Goal: Task Accomplishment & Management: Manage account settings

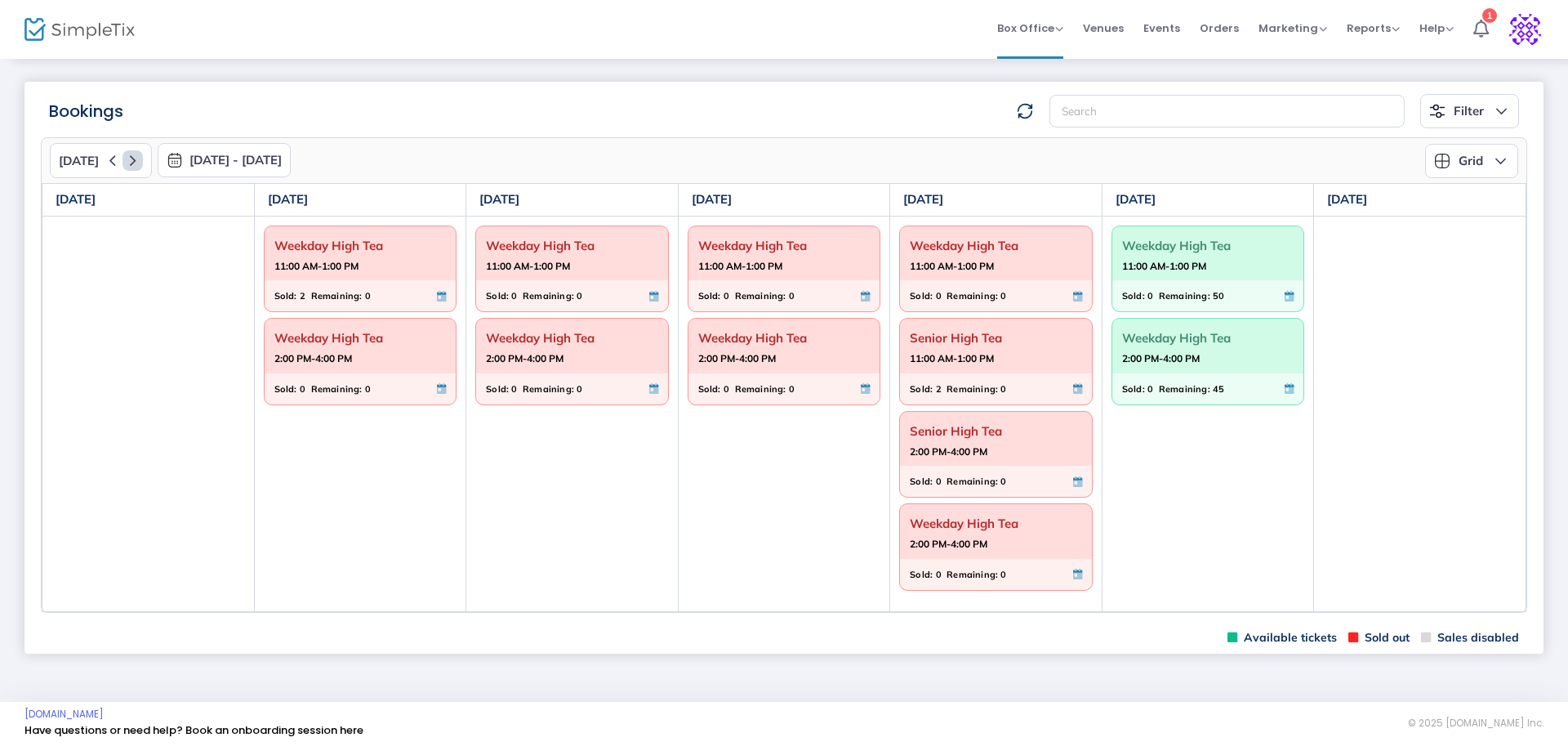
click at [133, 163] on icon at bounding box center [132, 160] width 21 height 21
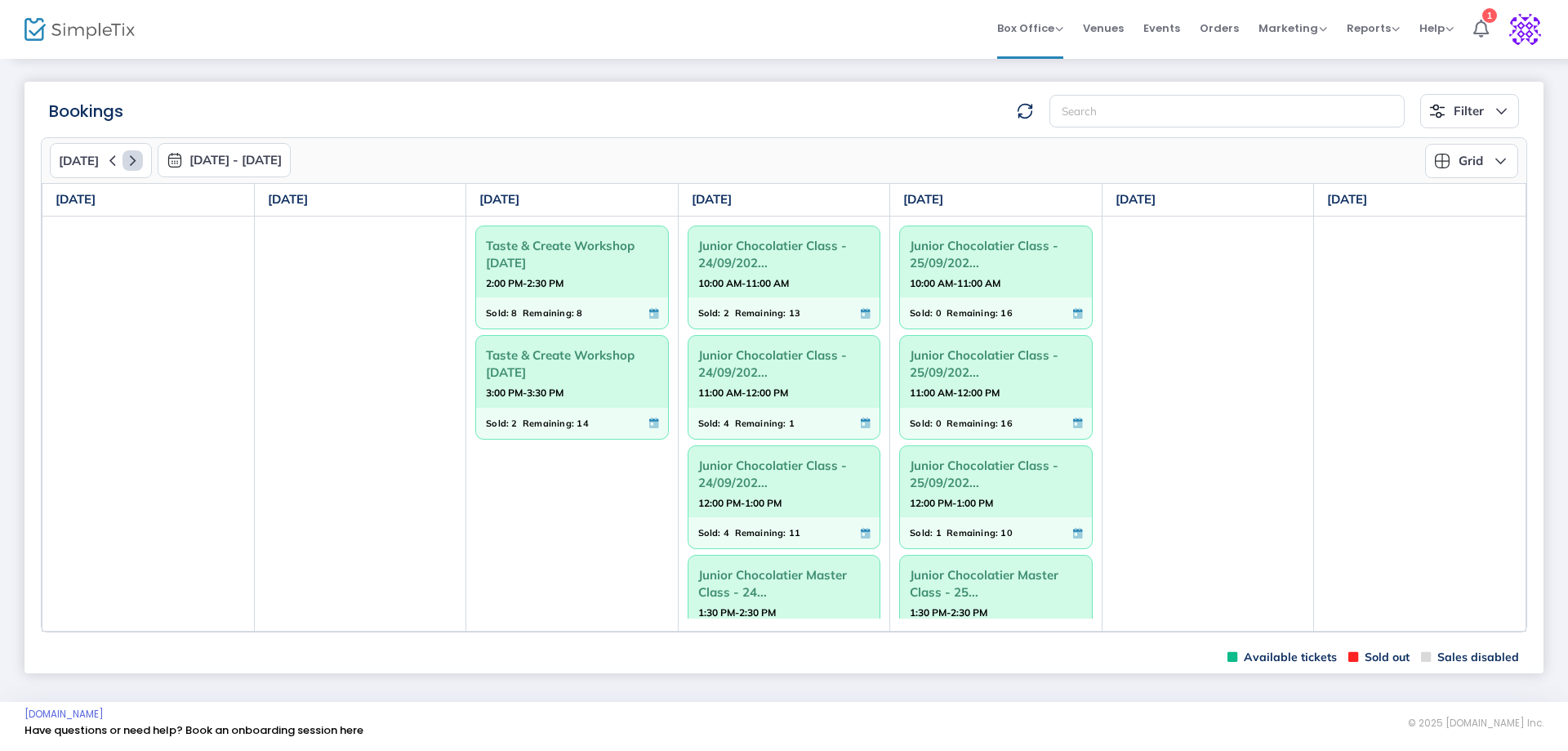
click at [133, 163] on icon at bounding box center [132, 160] width 21 height 21
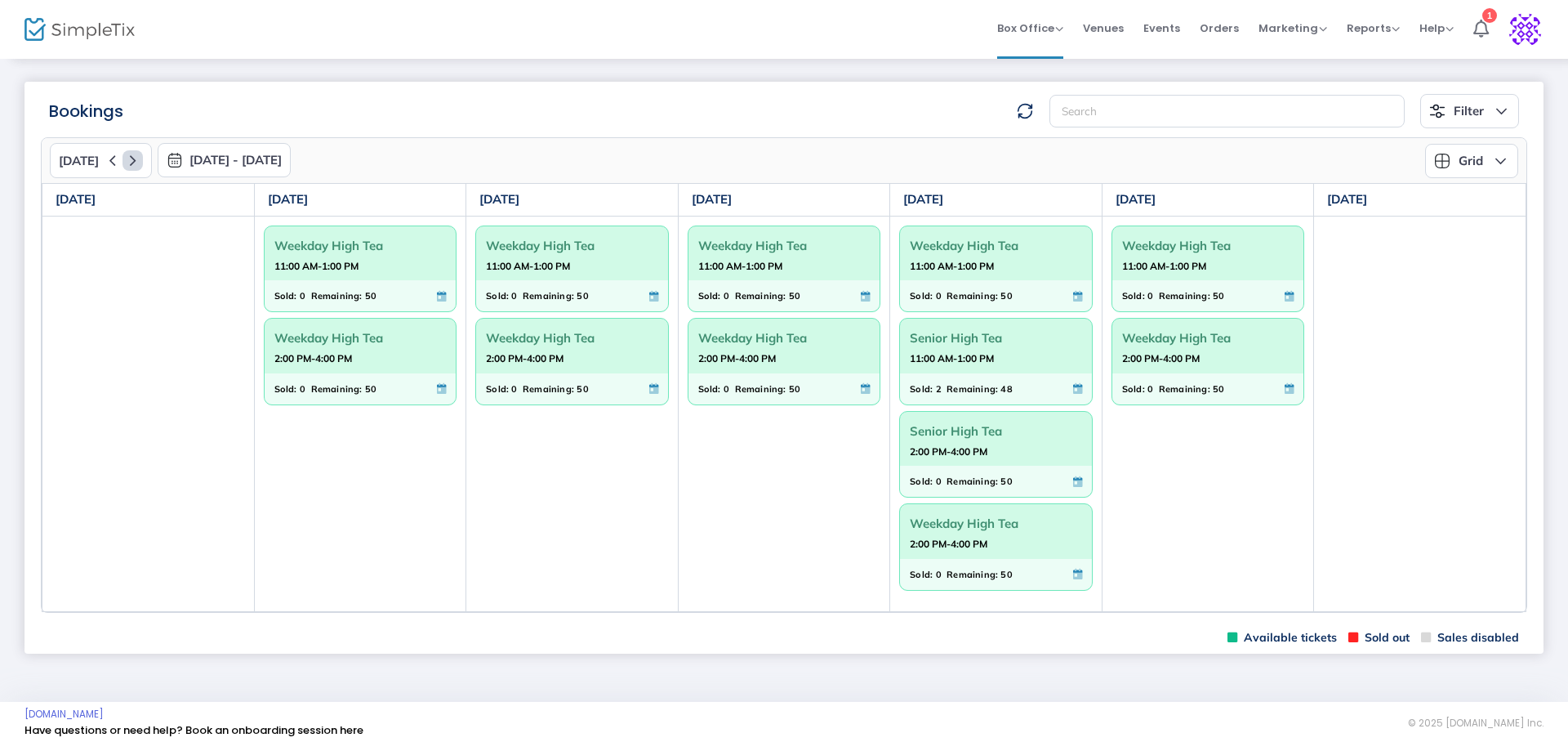
click at [133, 163] on icon at bounding box center [132, 160] width 21 height 21
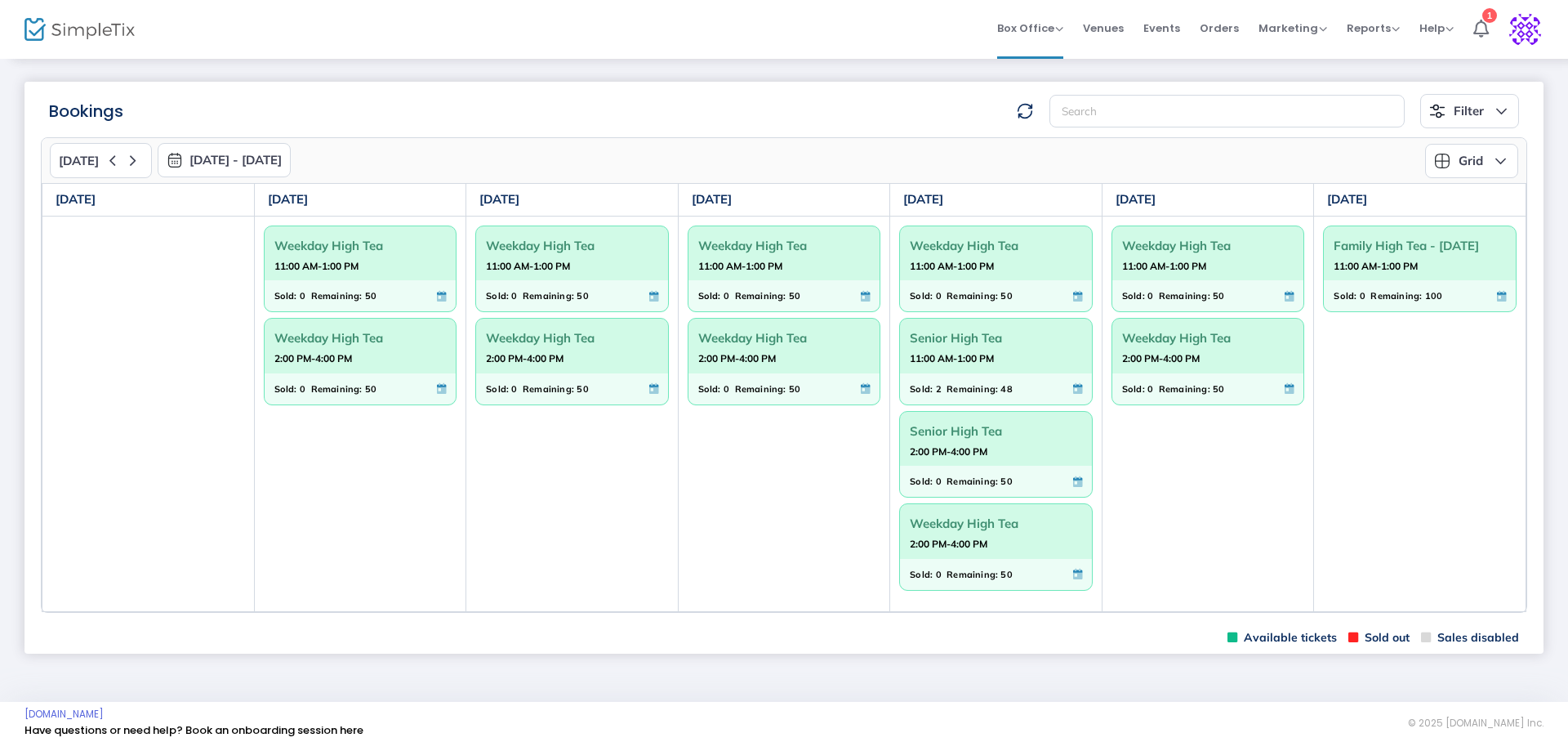
click at [955, 343] on span "Senior High Tea" at bounding box center [996, 338] width 173 height 25
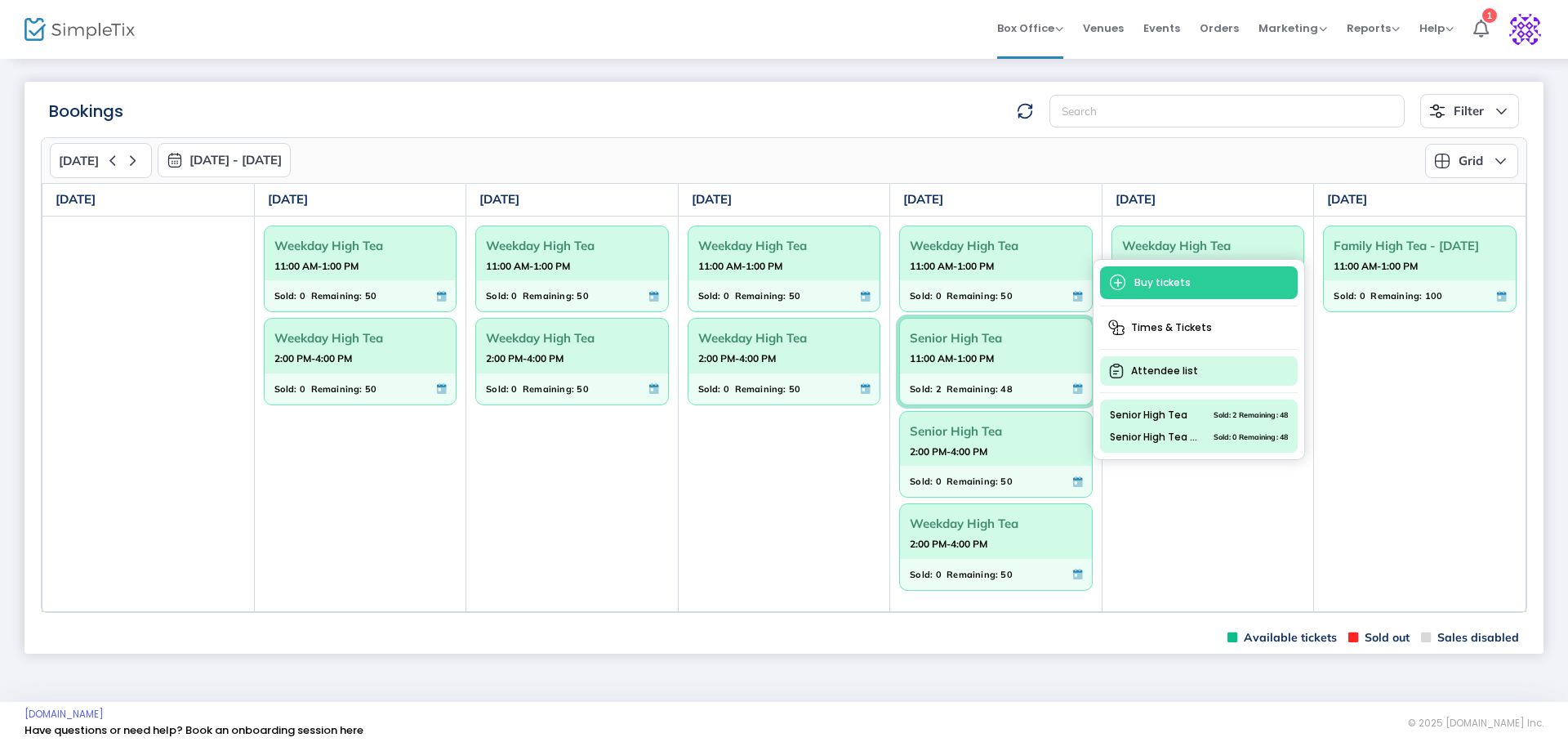
click at [1158, 375] on span "Attendee list" at bounding box center [1199, 371] width 198 height 29
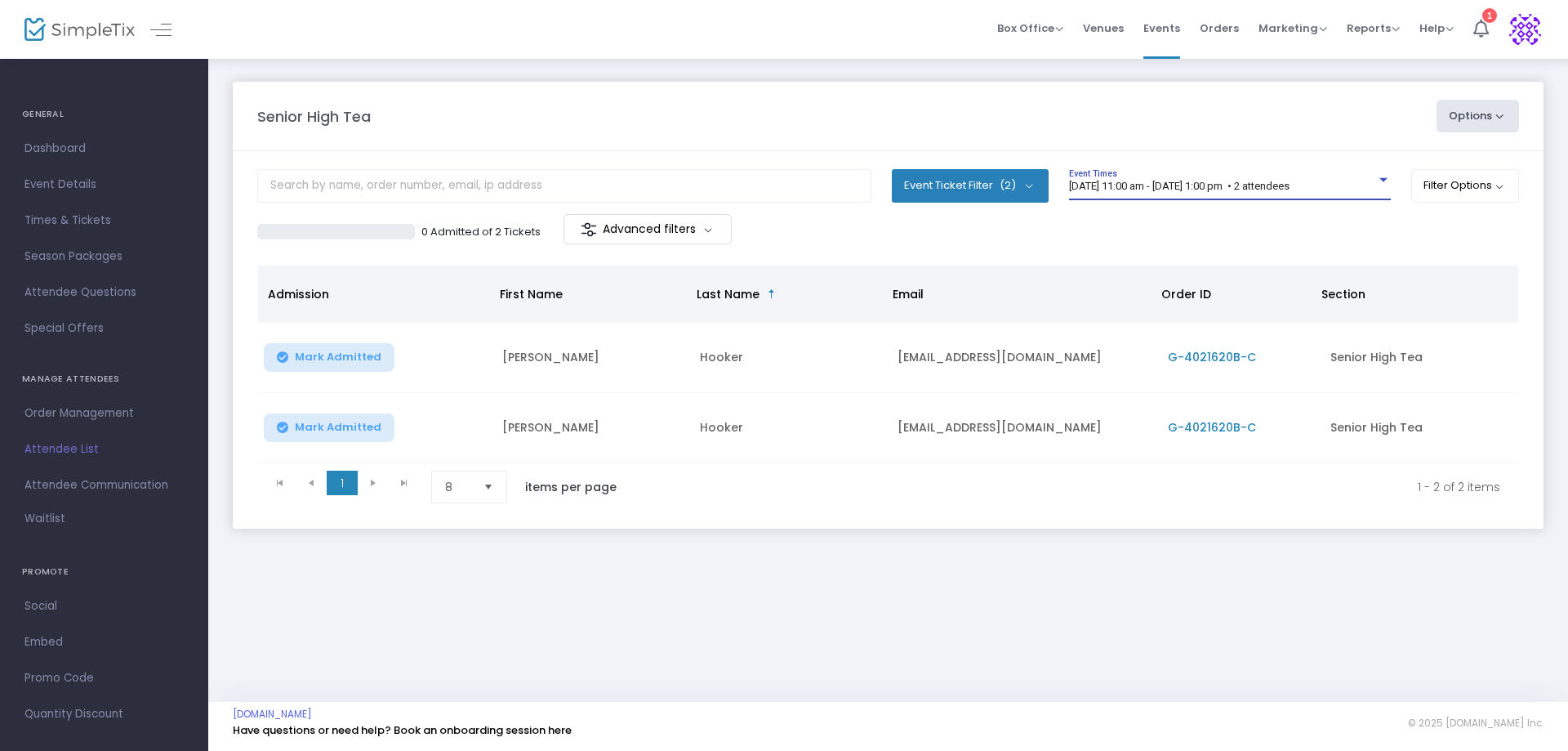
click at [1382, 179] on div at bounding box center [1384, 180] width 8 height 4
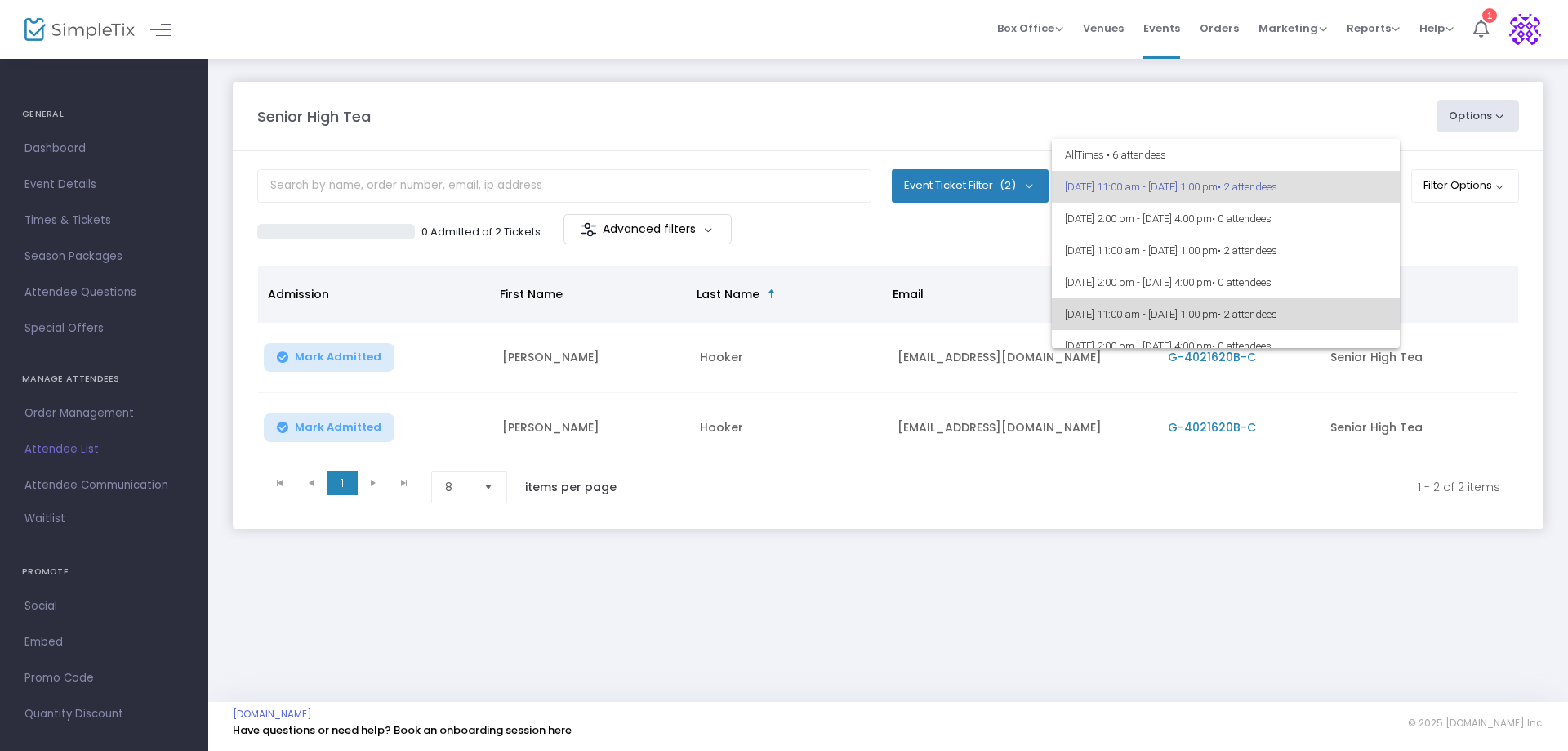
click at [1240, 315] on span "16/10/2025 @ 11:00 am - 16/10/2025 @ 1:00 pm • 2 attendees" at bounding box center [1226, 314] width 322 height 31
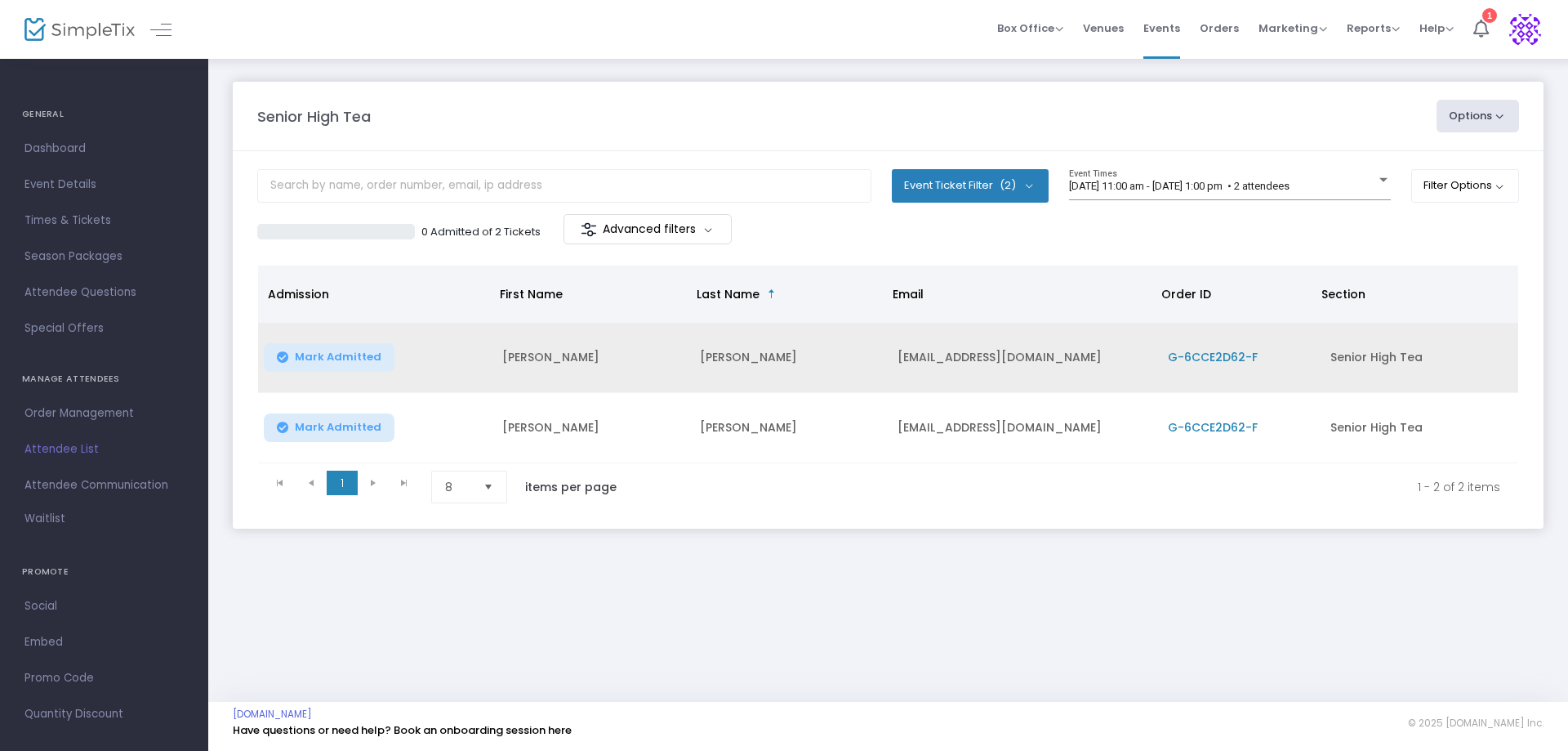
click at [1185, 360] on span "G-6CCE2D62-F" at bounding box center [1213, 357] width 90 height 17
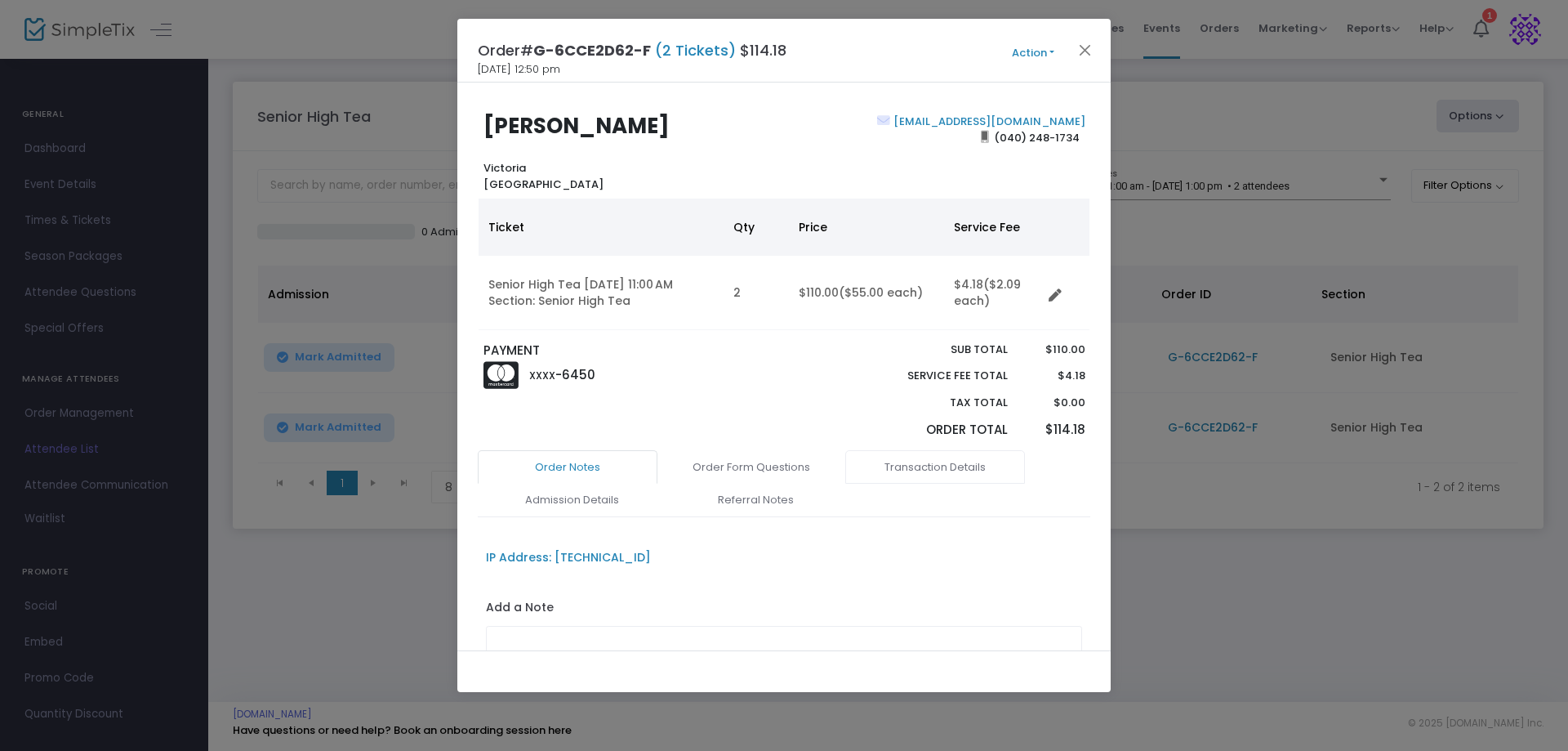
click at [917, 461] on link "Transaction Details" at bounding box center [935, 467] width 179 height 34
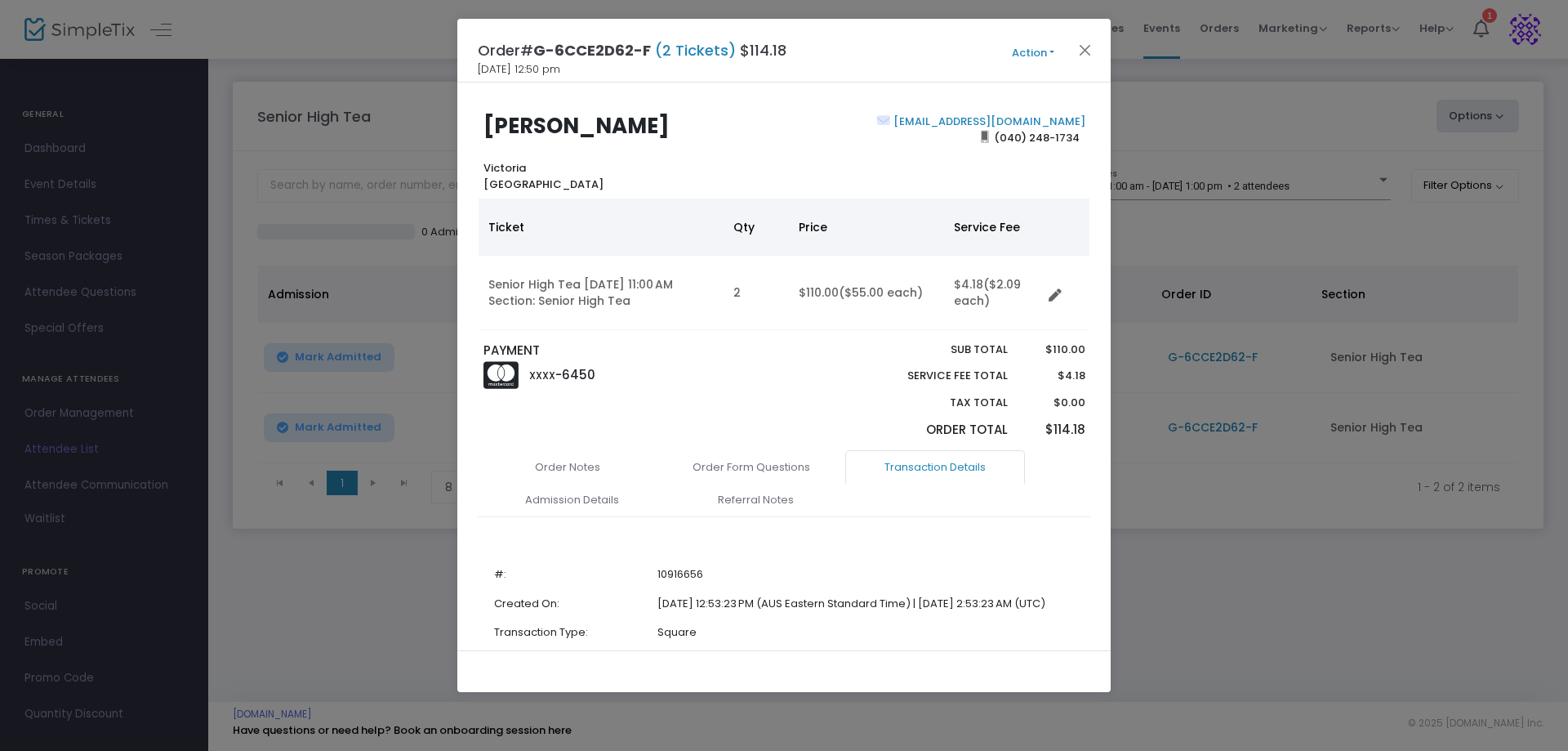
click at [919, 472] on link "Transaction Details" at bounding box center [935, 467] width 179 height 34
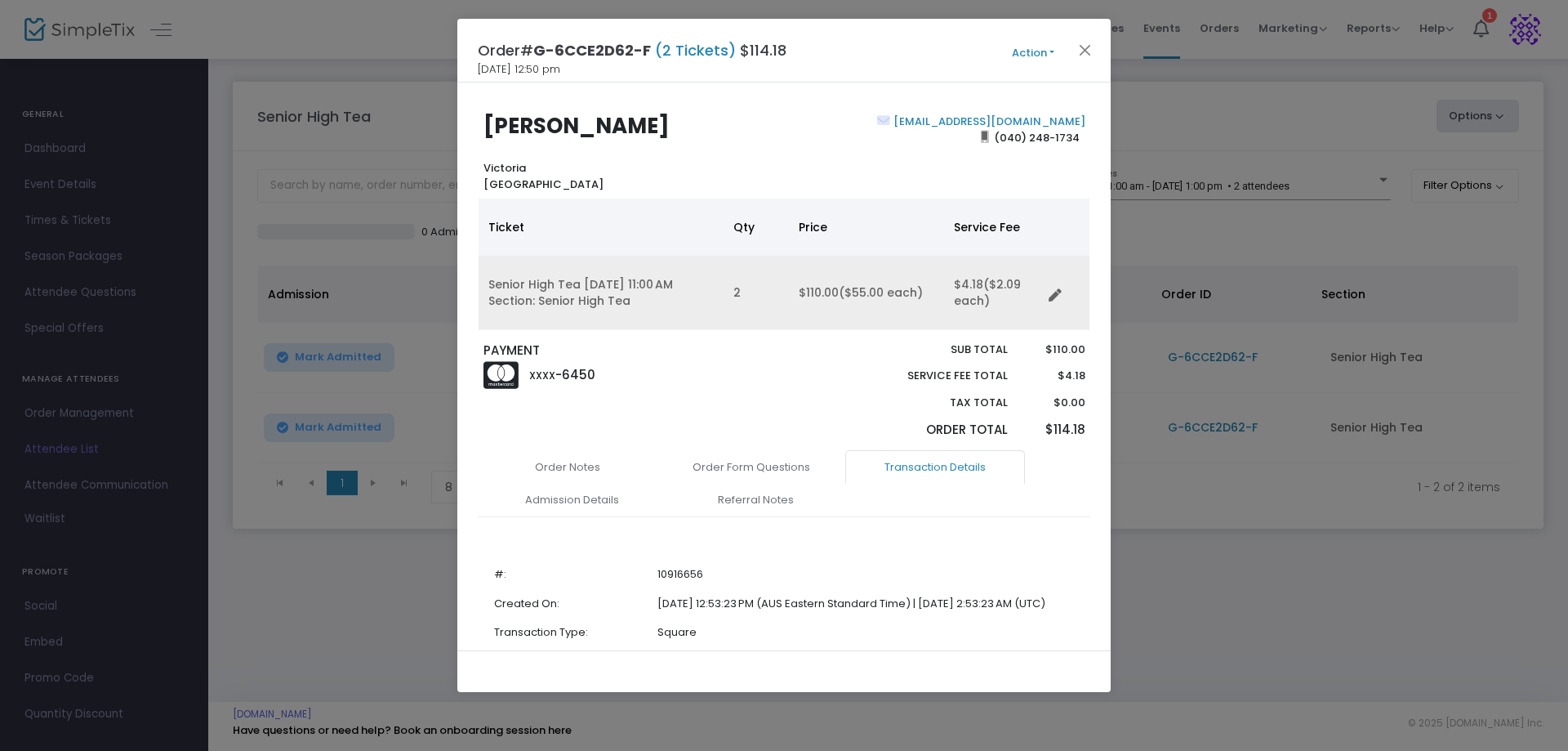
click at [1055, 306] on td "Data table" at bounding box center [1066, 293] width 47 height 75
click at [1043, 292] on td "Data table" at bounding box center [1066, 293] width 47 height 75
click at [1055, 296] on icon "Data table" at bounding box center [1055, 295] width 13 height 13
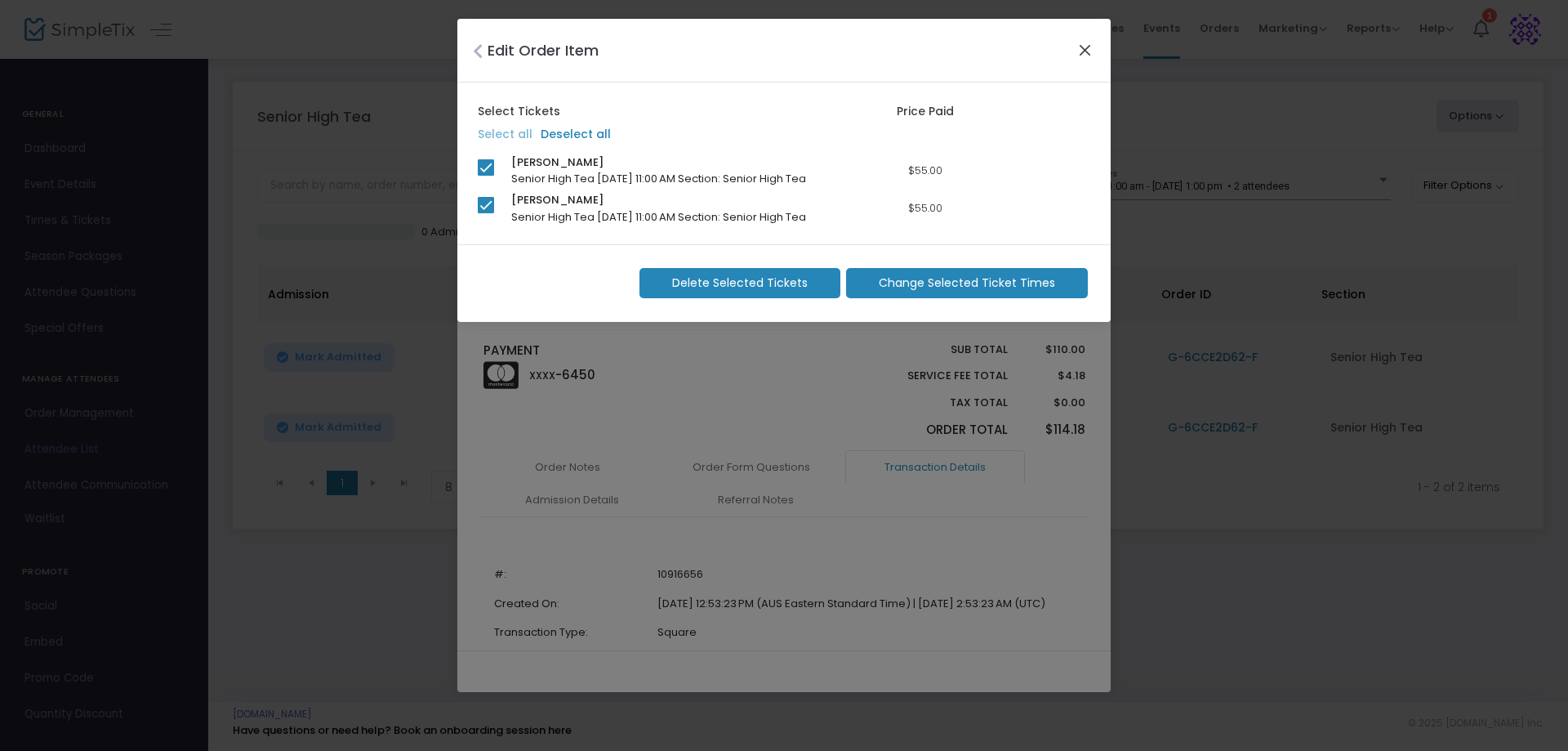
click at [1080, 48] on button "Close" at bounding box center [1086, 50] width 22 height 22
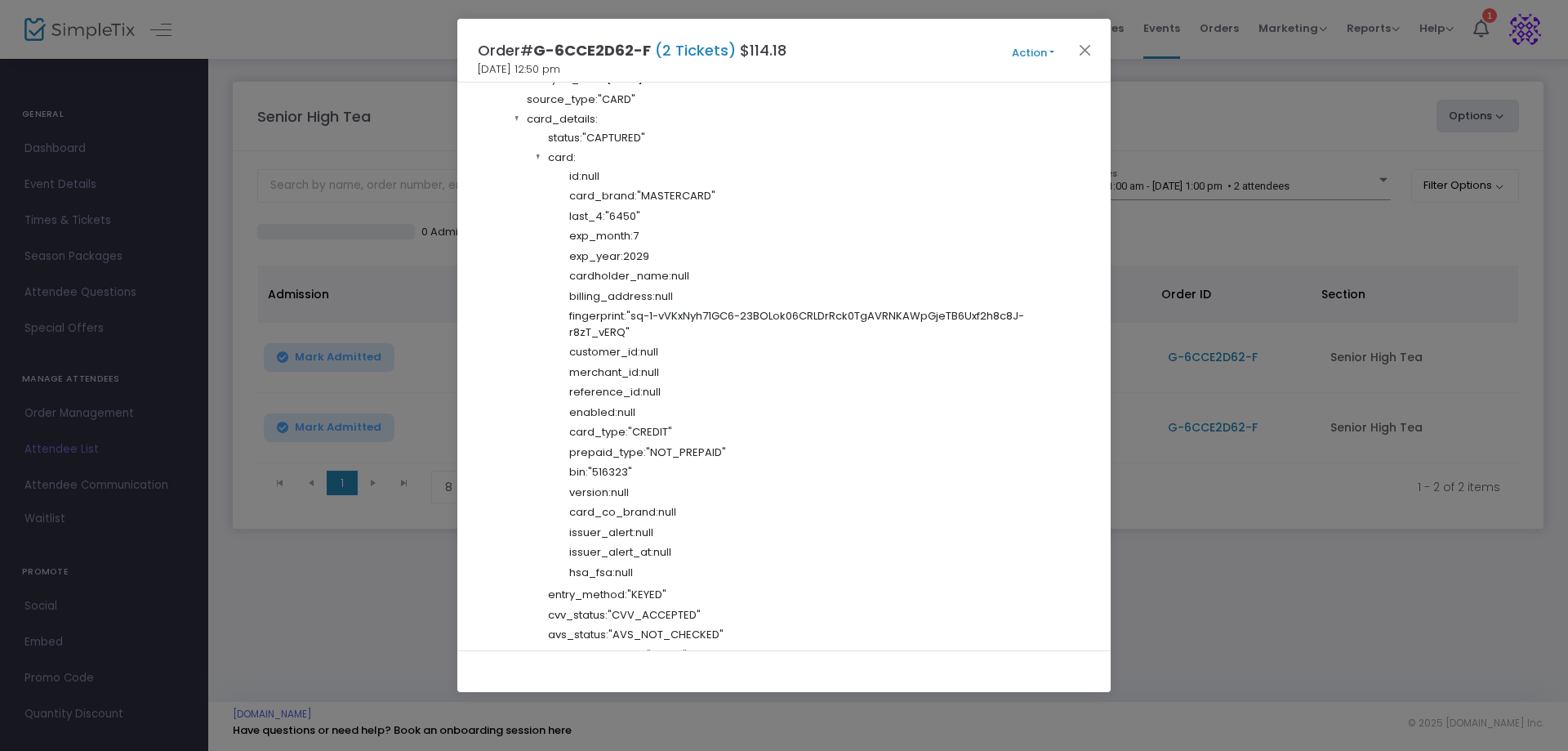
scroll to position [491, 0]
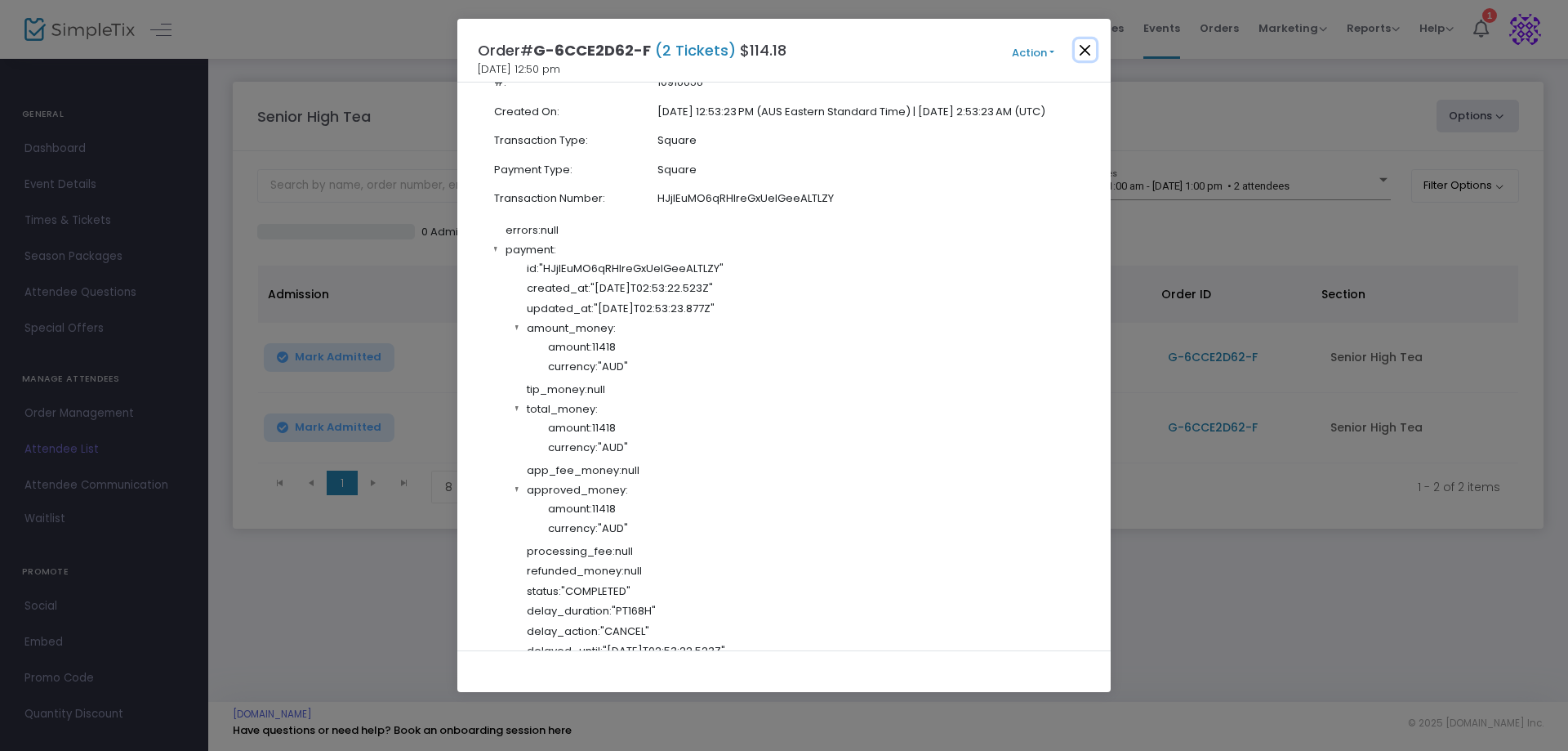
click at [1090, 44] on button "Close" at bounding box center [1086, 50] width 22 height 22
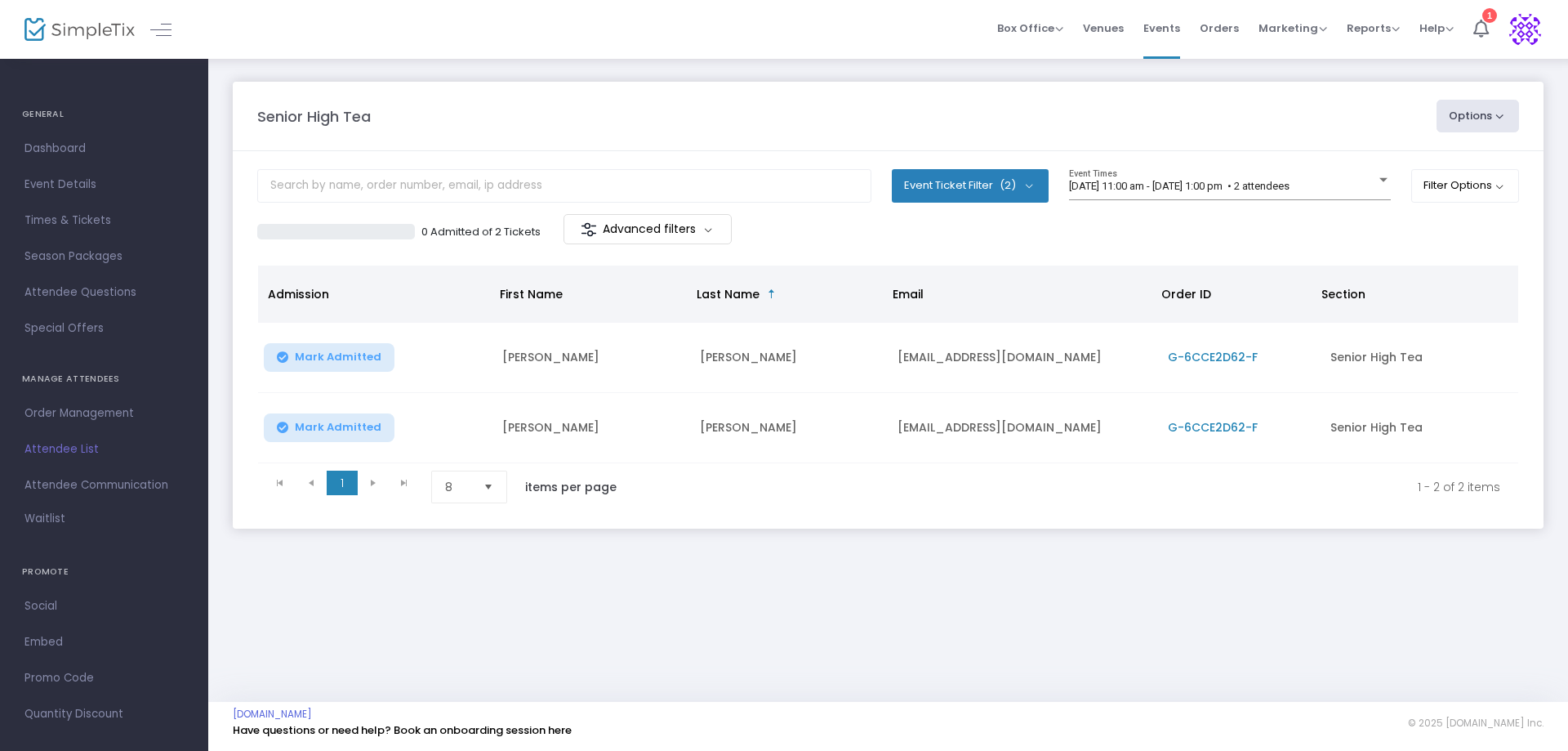
click at [1194, 359] on span "G-6CCE2D62-F" at bounding box center [1213, 357] width 90 height 17
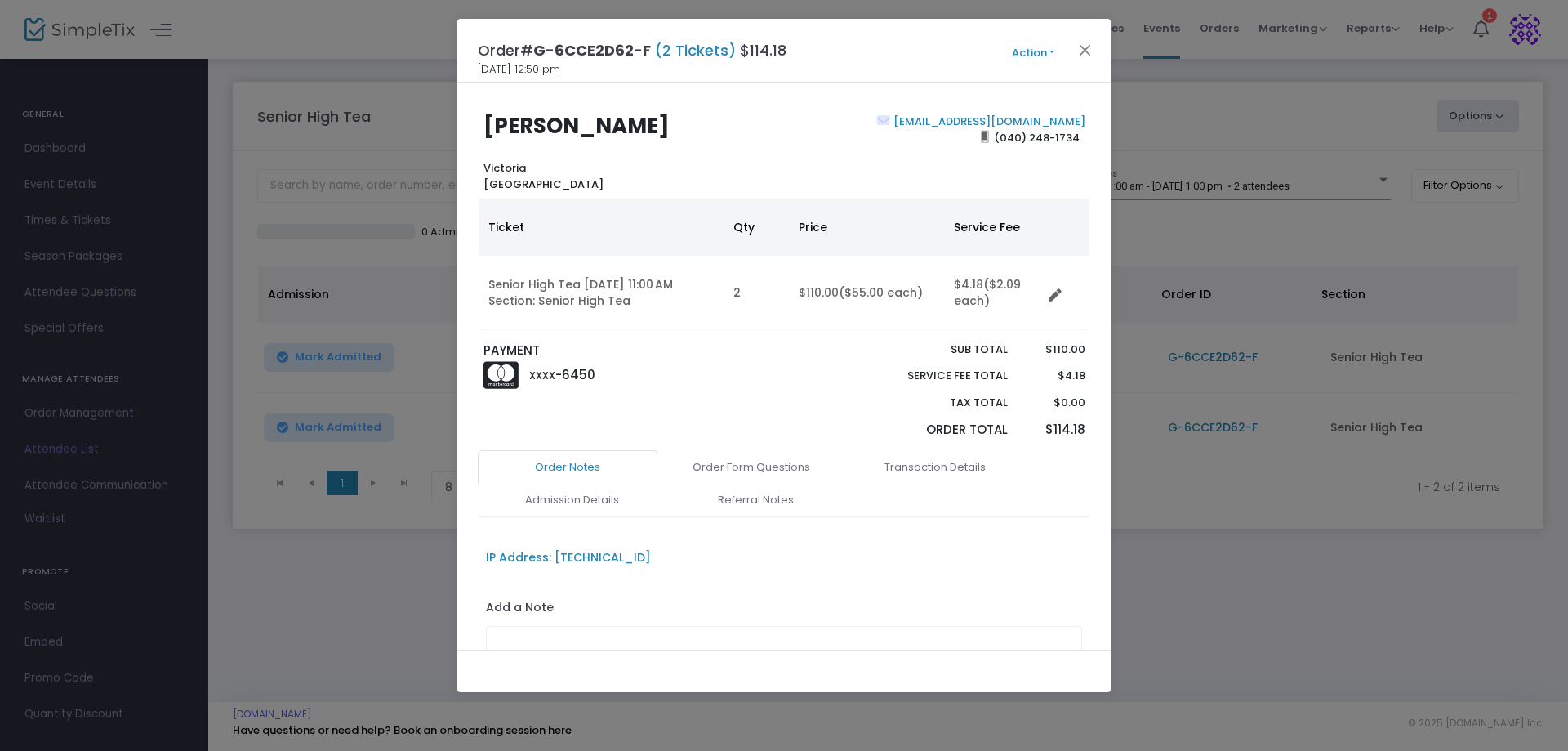
click at [1054, 48] on button "Action" at bounding box center [1034, 53] width 98 height 18
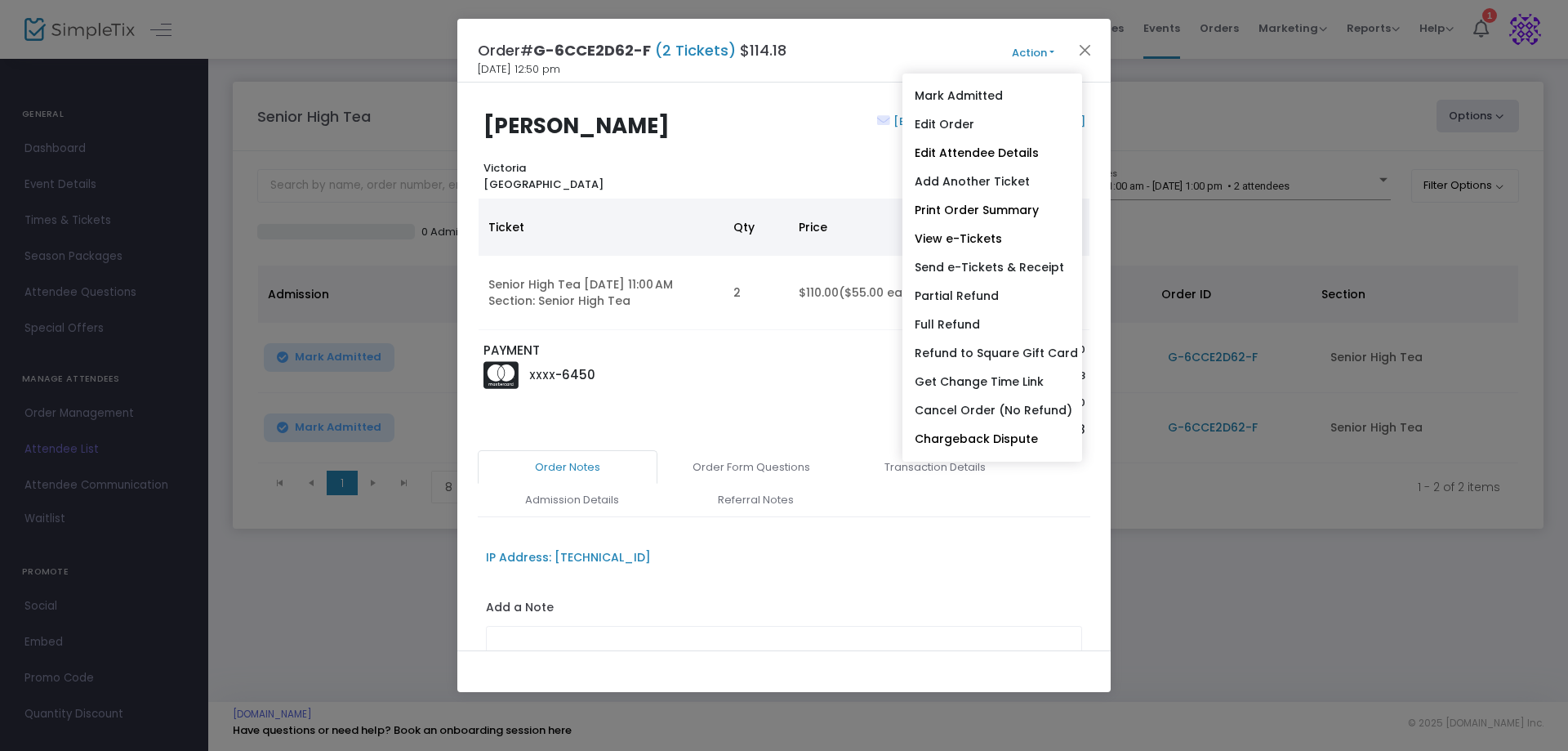
click at [971, 289] on link "Partial Refund" at bounding box center [991, 295] width 179 height 28
radio input "true"
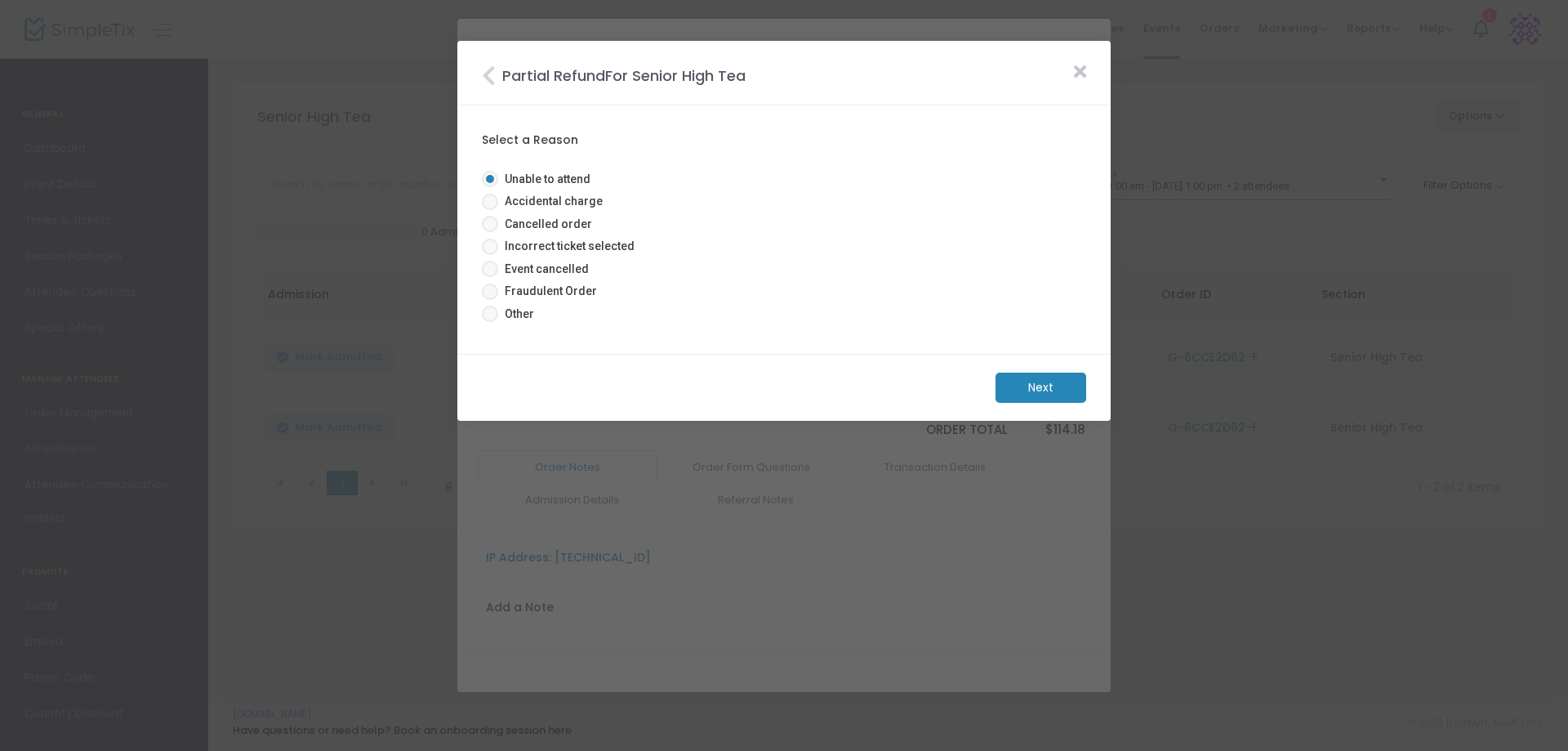
click at [488, 315] on span at bounding box center [489, 314] width 17 height 17
click at [489, 322] on input "Other" at bounding box center [489, 322] width 1 height 1
radio input "true"
drag, startPoint x: 1057, startPoint y: 399, endPoint x: 1035, endPoint y: 409, distance: 24.2
click at [1056, 399] on m-button "Next" at bounding box center [1040, 387] width 90 height 30
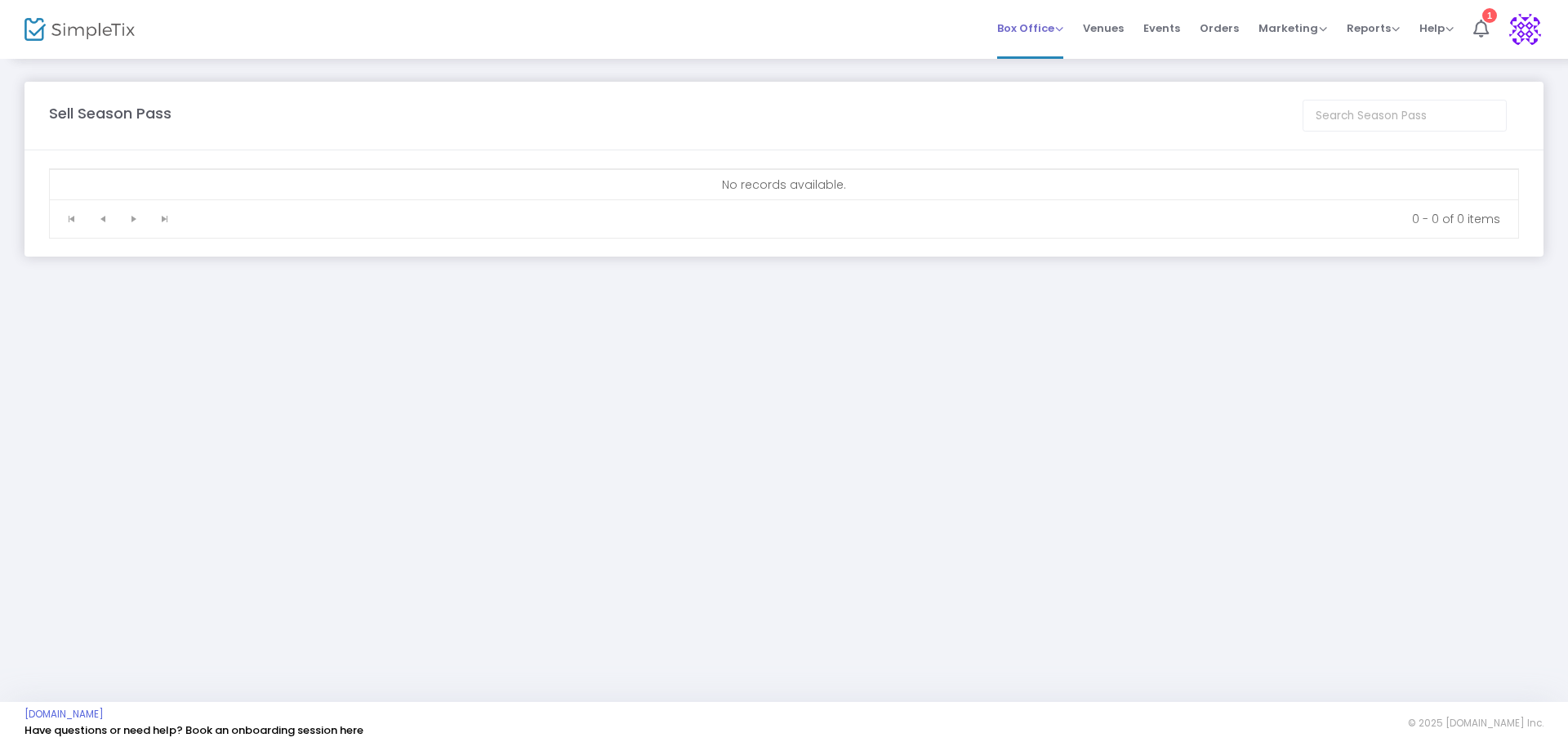
click at [1059, 29] on span "Box Office" at bounding box center [1030, 28] width 66 height 16
click at [1032, 79] on li "Bookings" at bounding box center [1055, 86] width 117 height 31
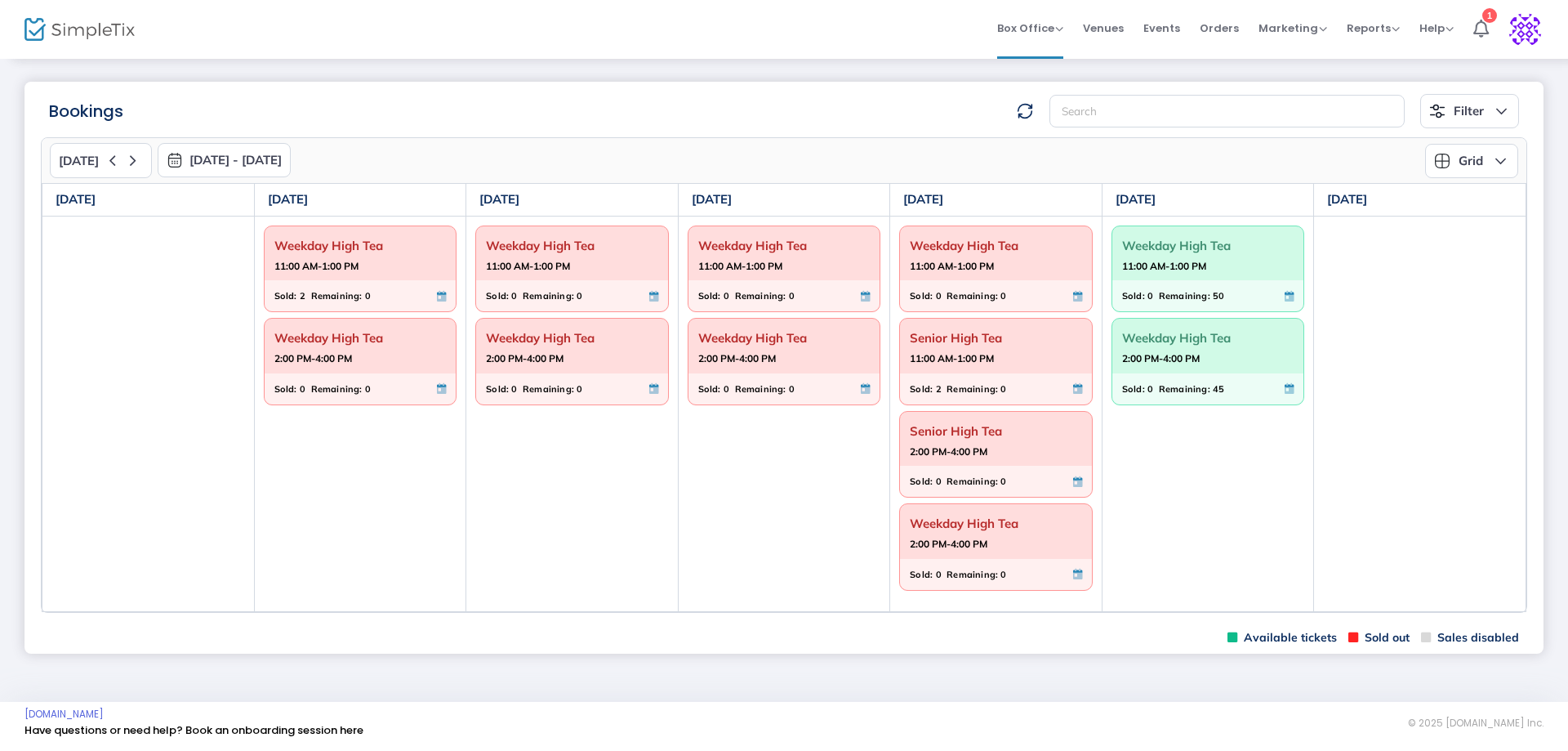
click at [1184, 282] on div "Sold: 0 Remaining: 50" at bounding box center [1209, 296] width 192 height 31
click at [1183, 282] on div "Sold: 0 Remaining: 50" at bounding box center [1209, 296] width 192 height 31
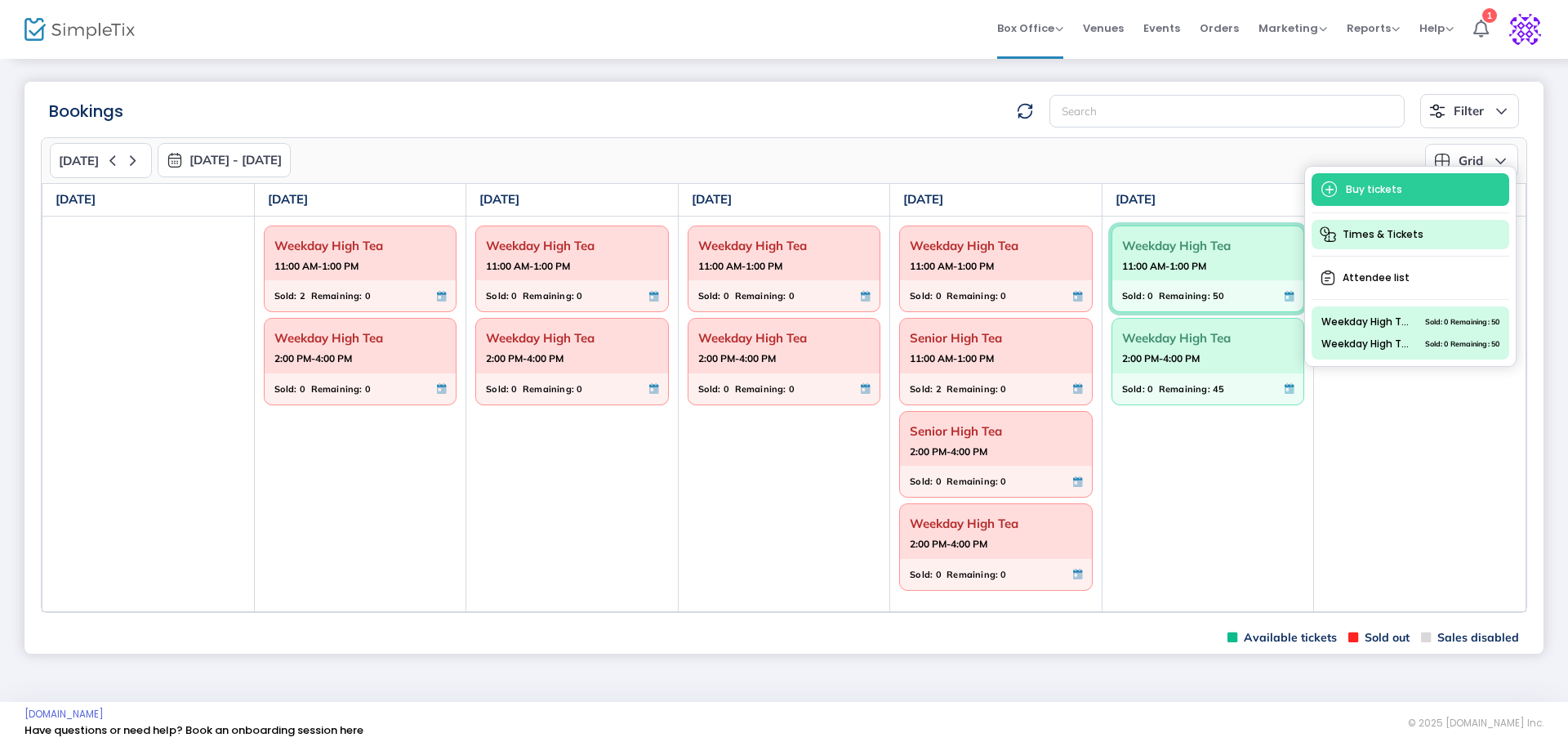
click at [1350, 228] on span "Times & Tickets" at bounding box center [1411, 234] width 198 height 29
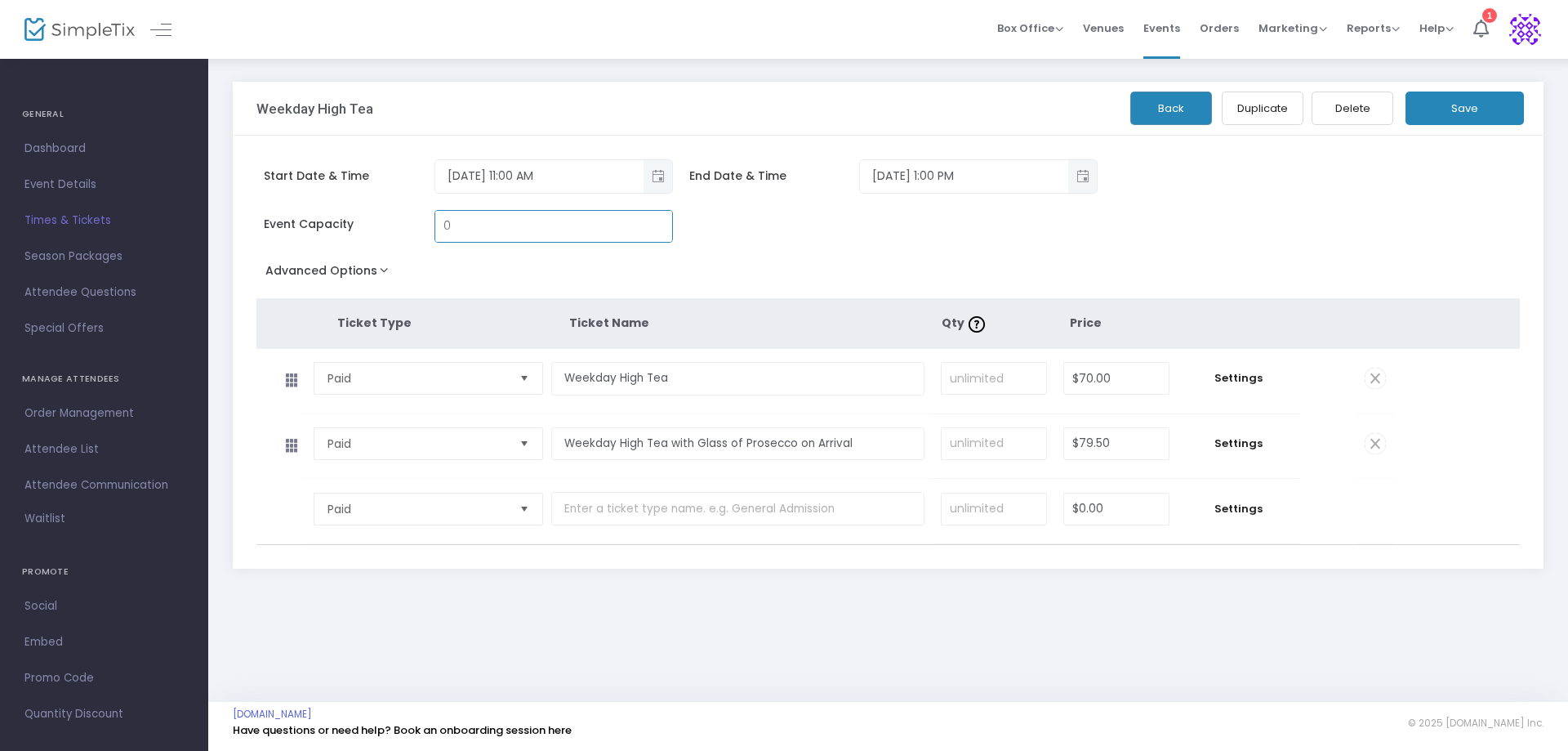
type input "0"
click at [1450, 113] on button "Save" at bounding box center [1465, 108] width 119 height 33
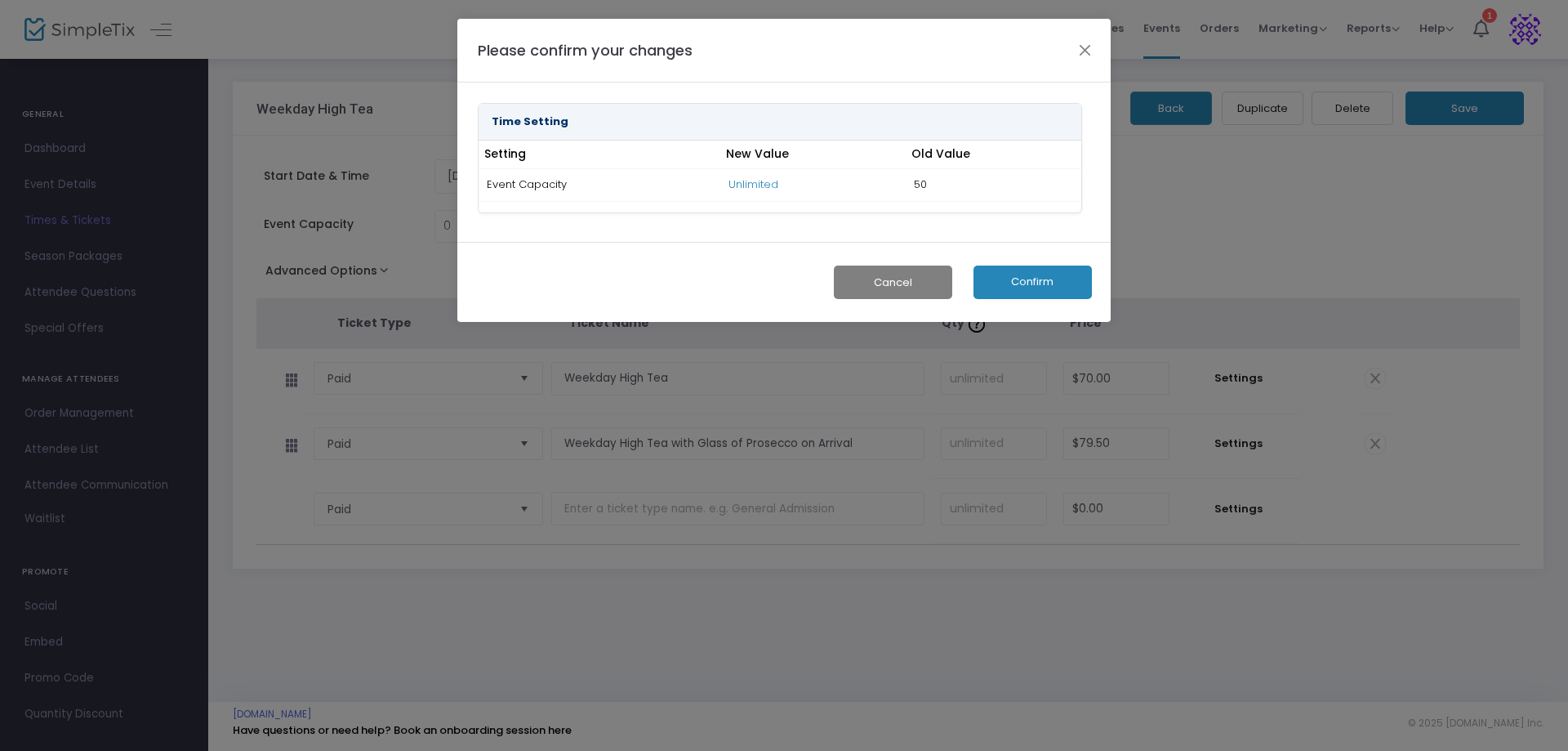
click at [1039, 281] on button "Confirm" at bounding box center [1033, 282] width 119 height 33
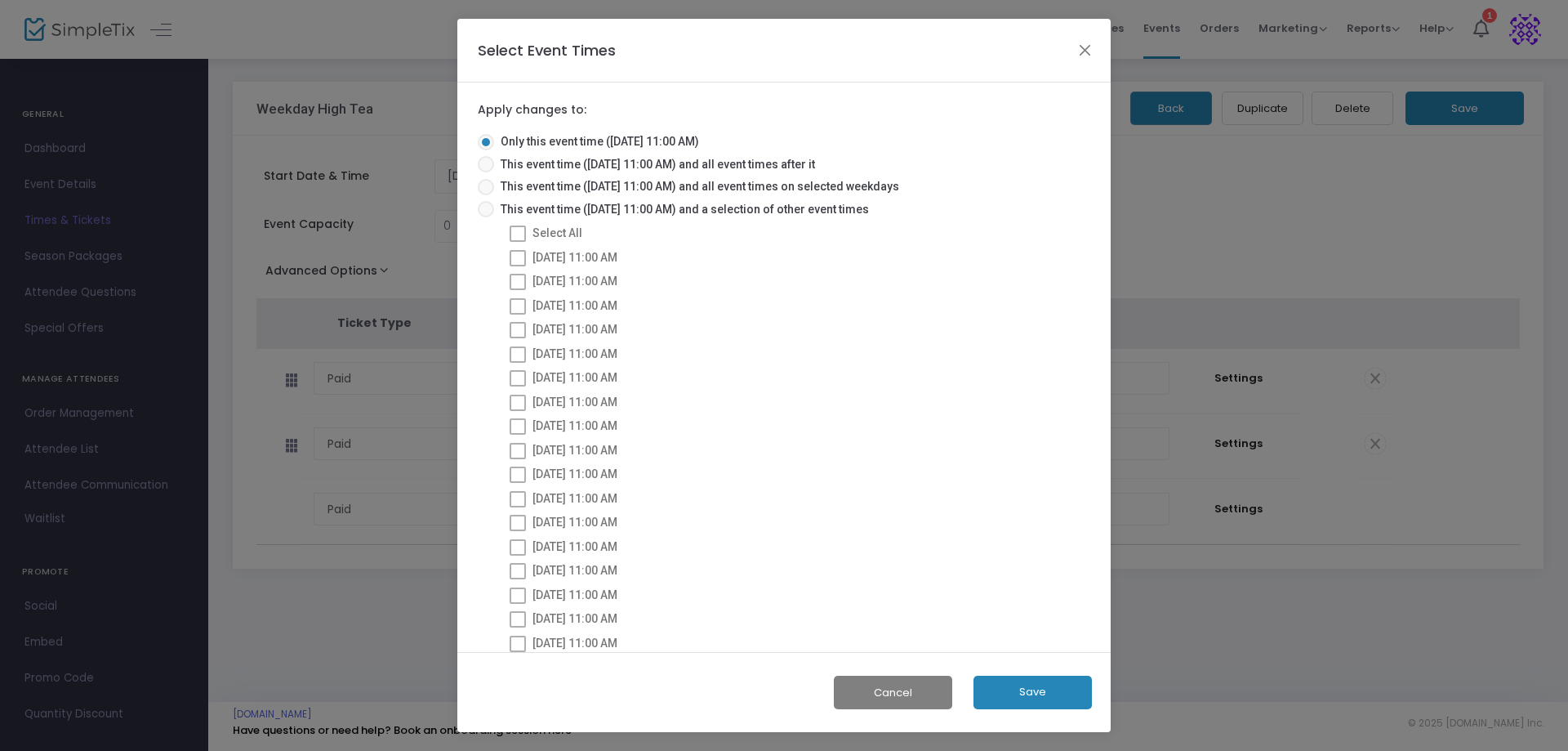
click at [1051, 691] on button "Save" at bounding box center [1033, 692] width 119 height 33
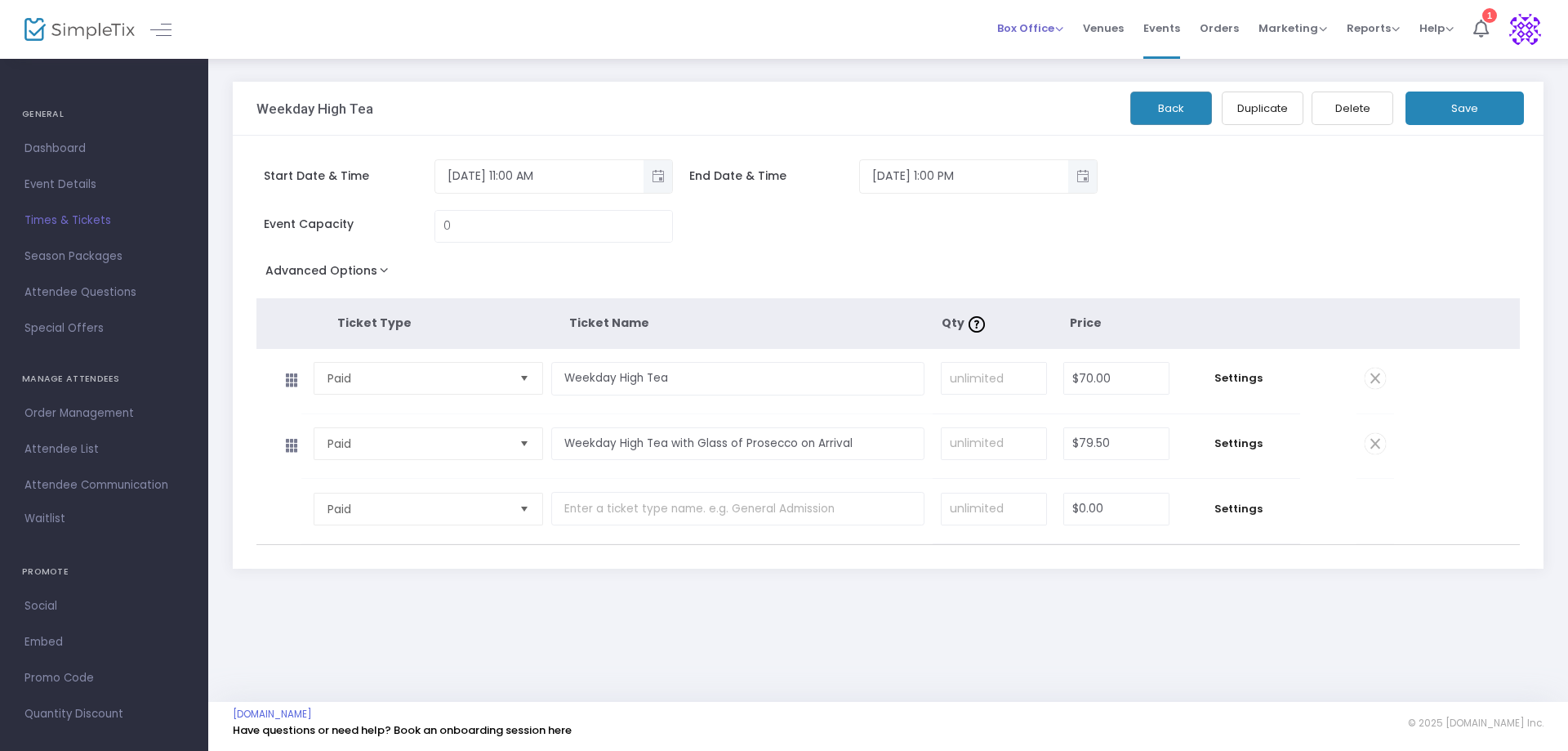
click at [1061, 27] on span "Box Office" at bounding box center [1030, 28] width 66 height 16
click at [1040, 85] on li "Bookings" at bounding box center [1055, 86] width 117 height 31
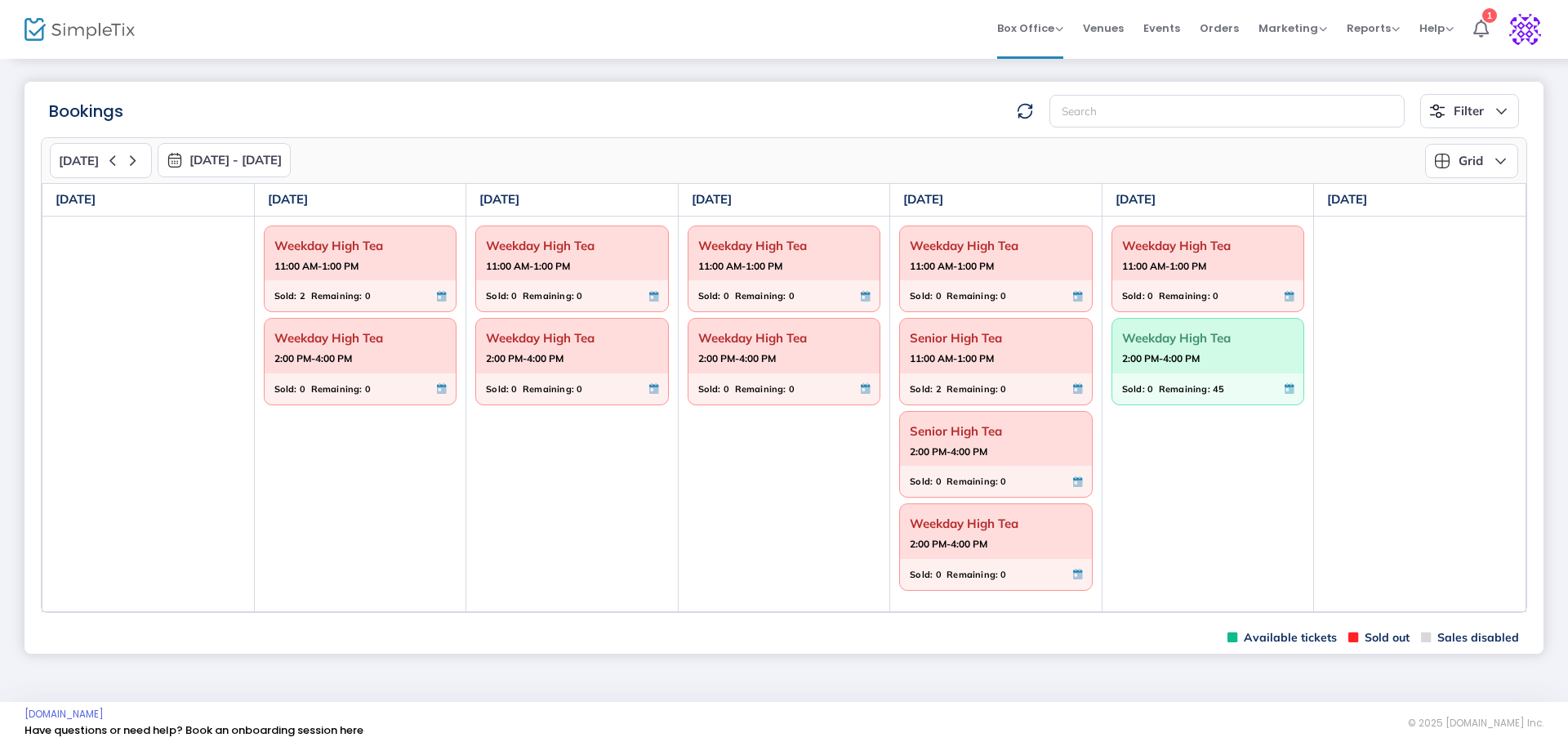
click at [1231, 358] on span "2:00 PM-4:00 PM" at bounding box center [1209, 358] width 173 height 17
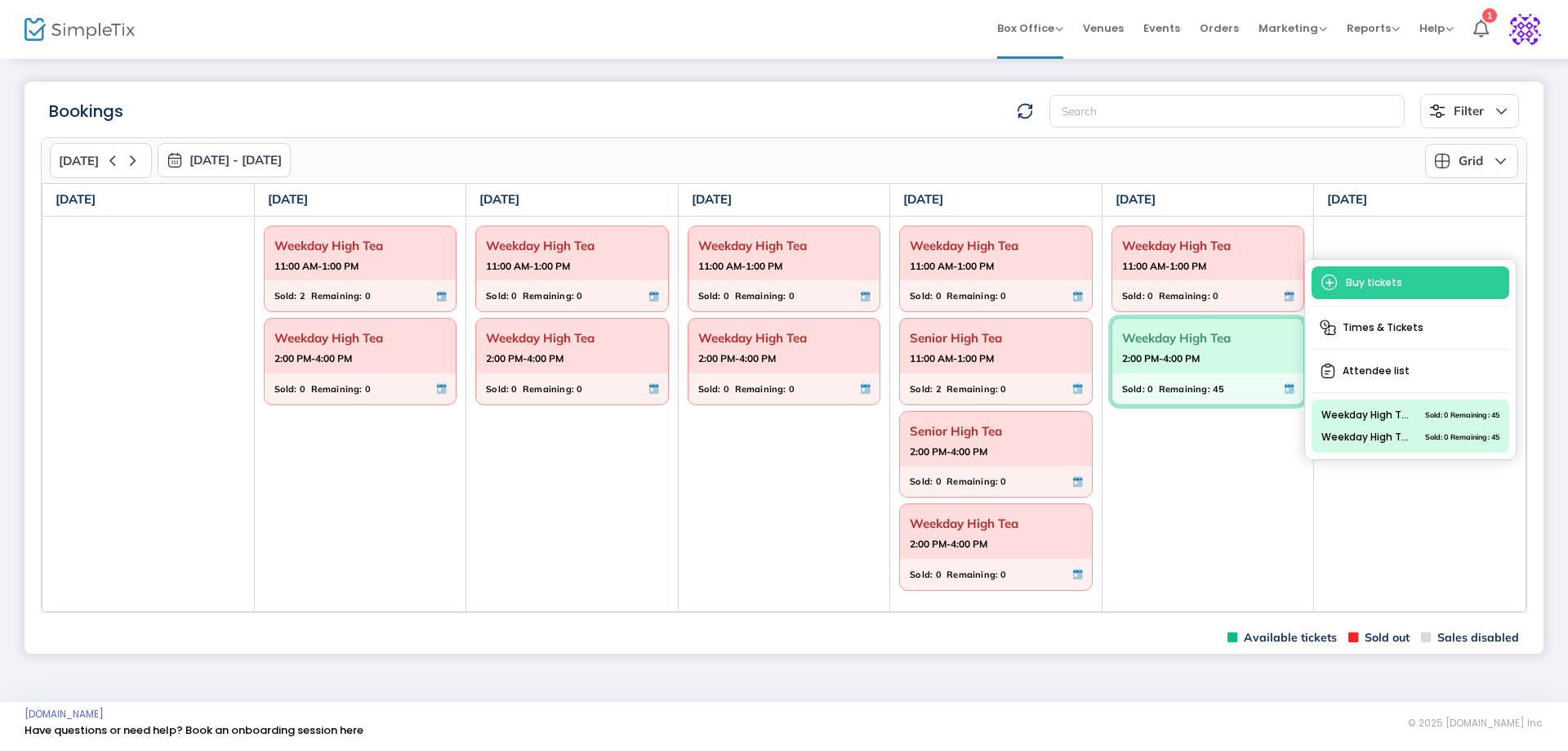
click at [1231, 358] on span "2:00 PM-4:00 PM" at bounding box center [1209, 358] width 173 height 17
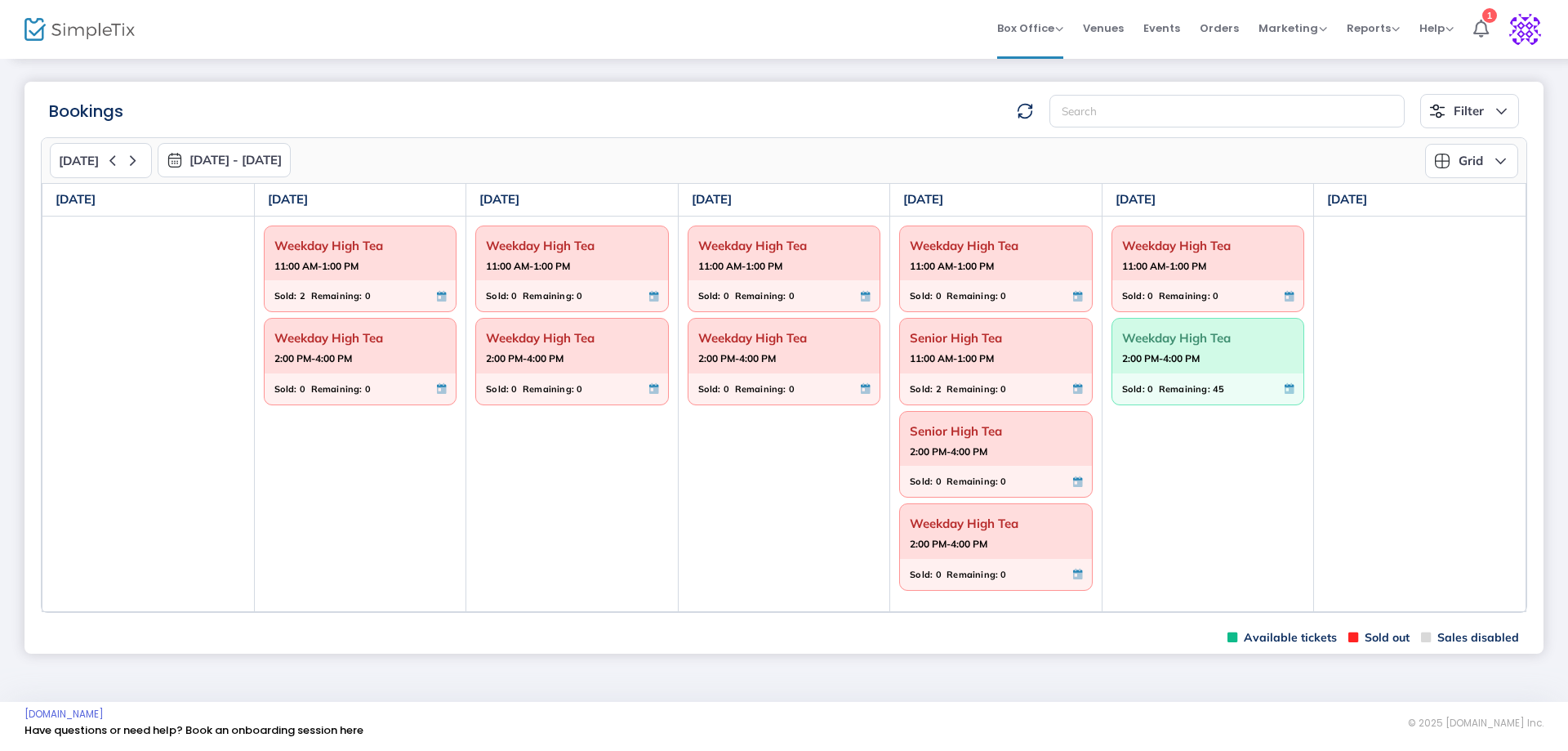
click at [1231, 358] on span "2:00 PM-4:00 PM" at bounding box center [1209, 358] width 173 height 17
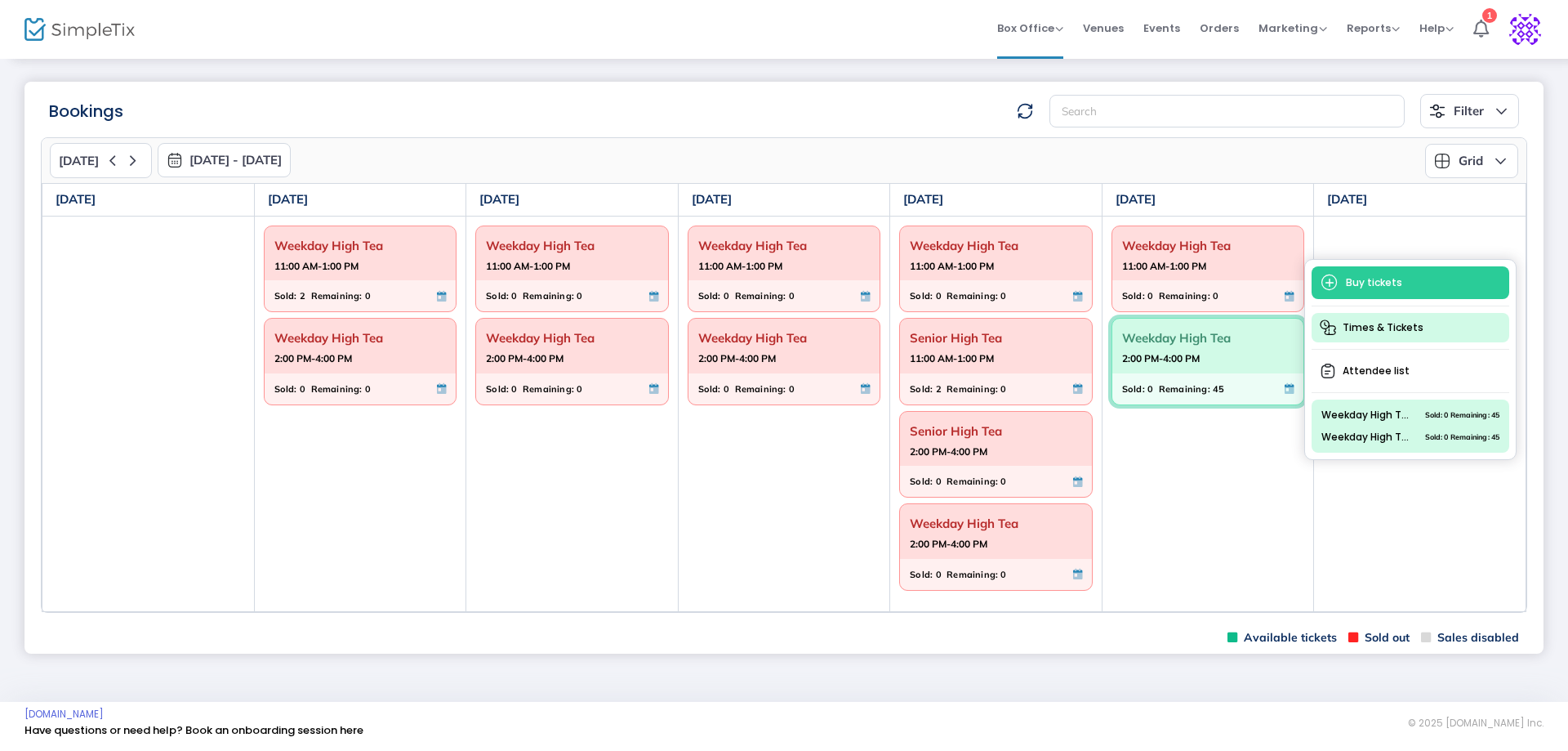
click at [1380, 330] on span "Times & Tickets" at bounding box center [1411, 327] width 198 height 29
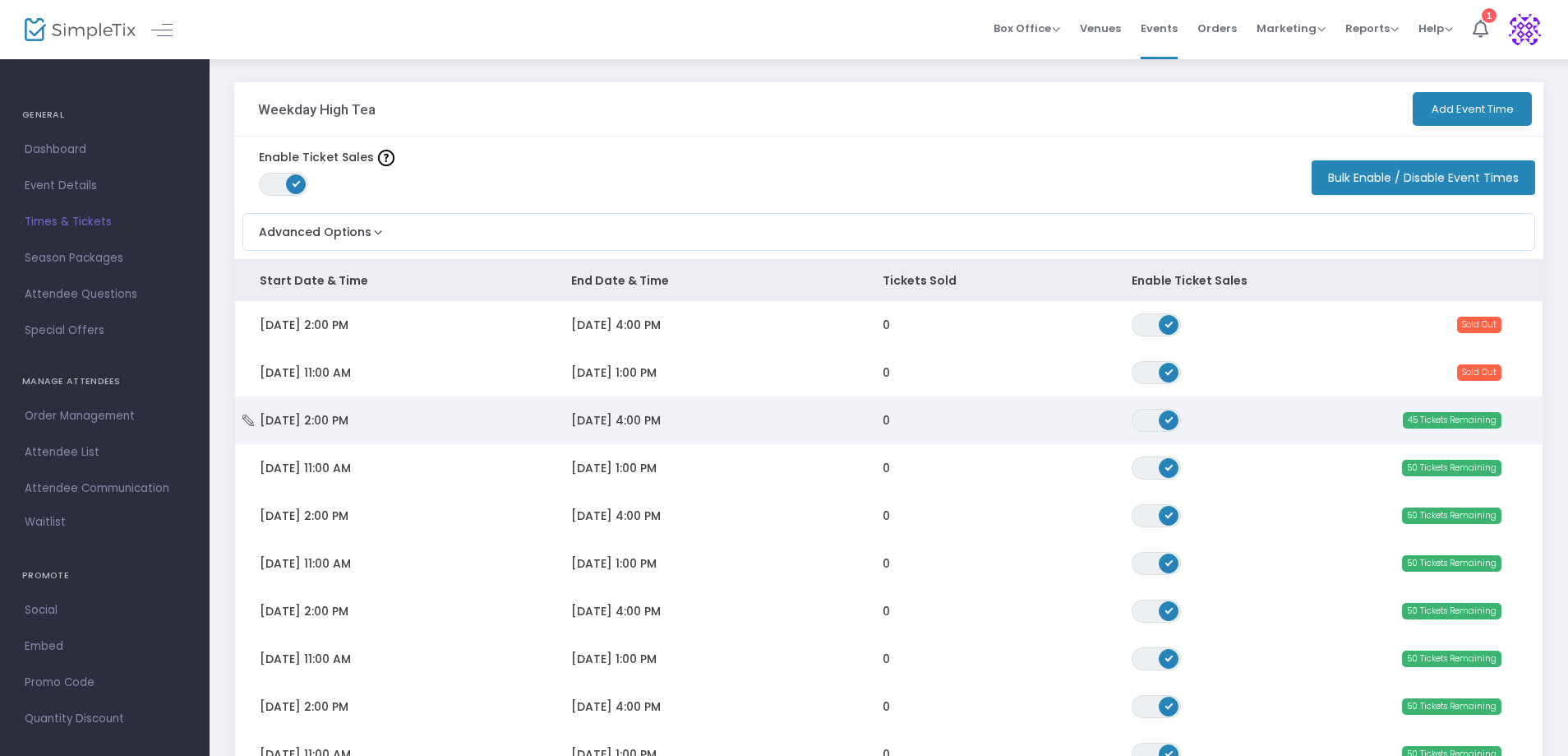
click at [348, 427] on span "[DATE] 2:00 PM" at bounding box center [304, 419] width 89 height 17
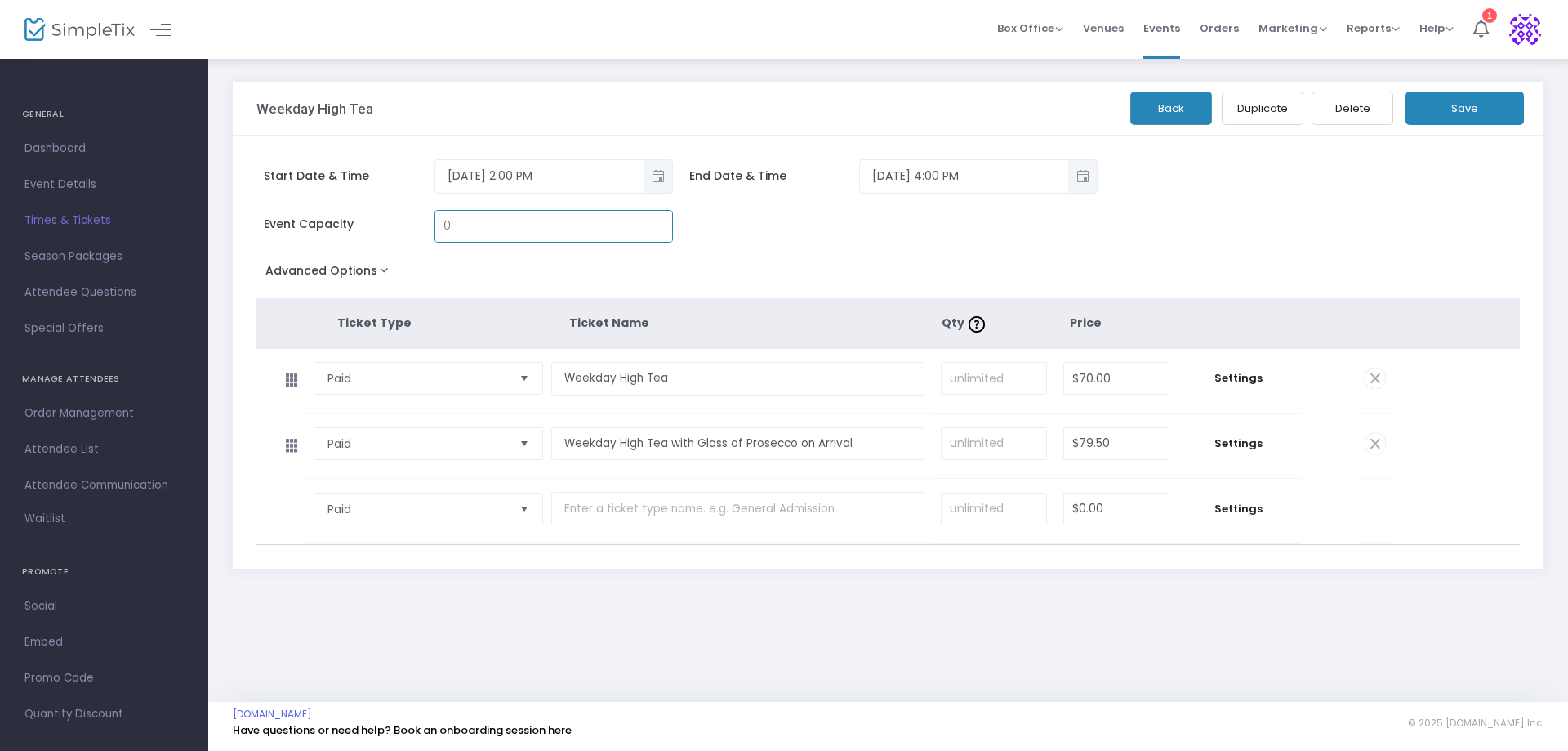
type input "0"
click at [1440, 98] on button "Save" at bounding box center [1465, 108] width 119 height 33
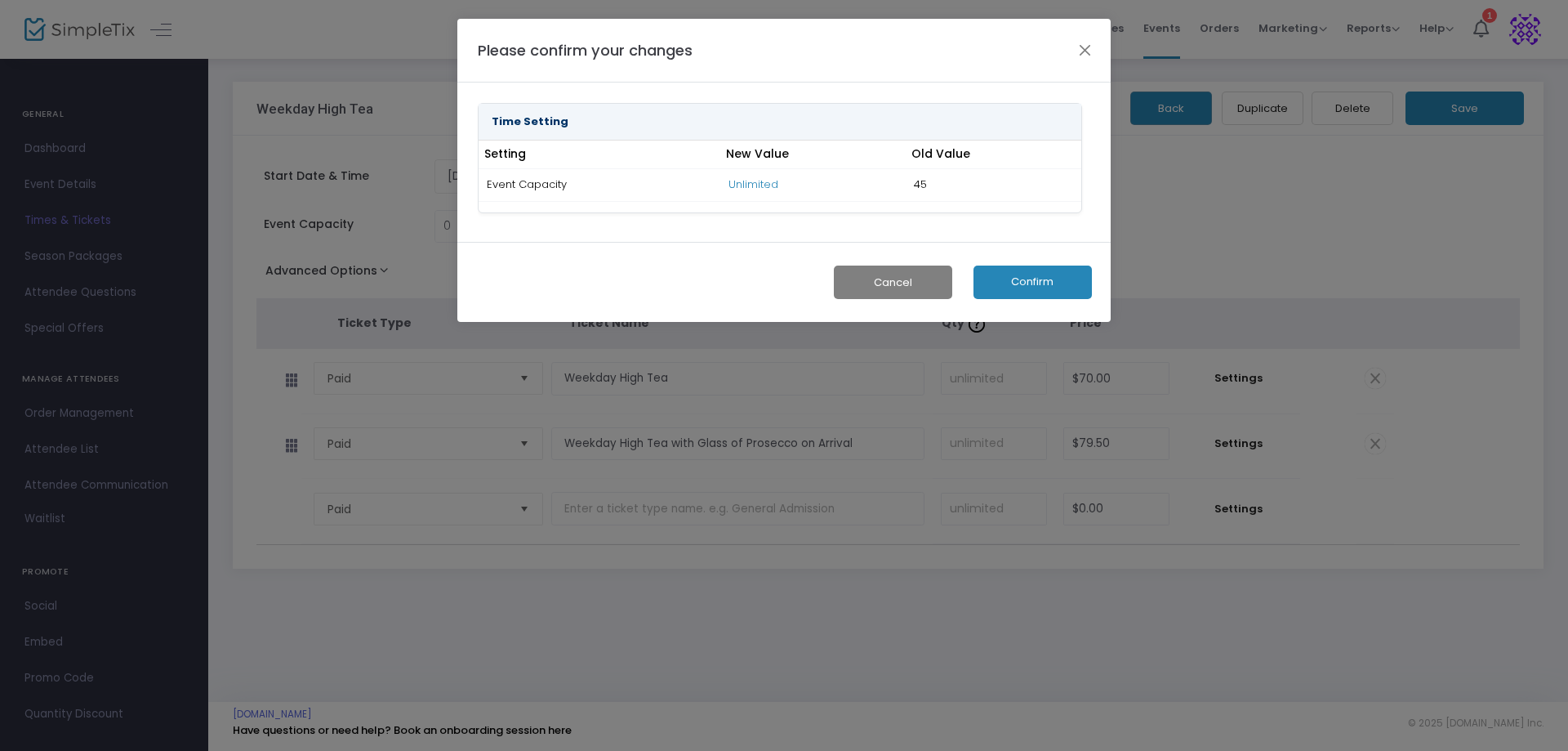
click at [1037, 277] on button "Confirm" at bounding box center [1033, 282] width 119 height 33
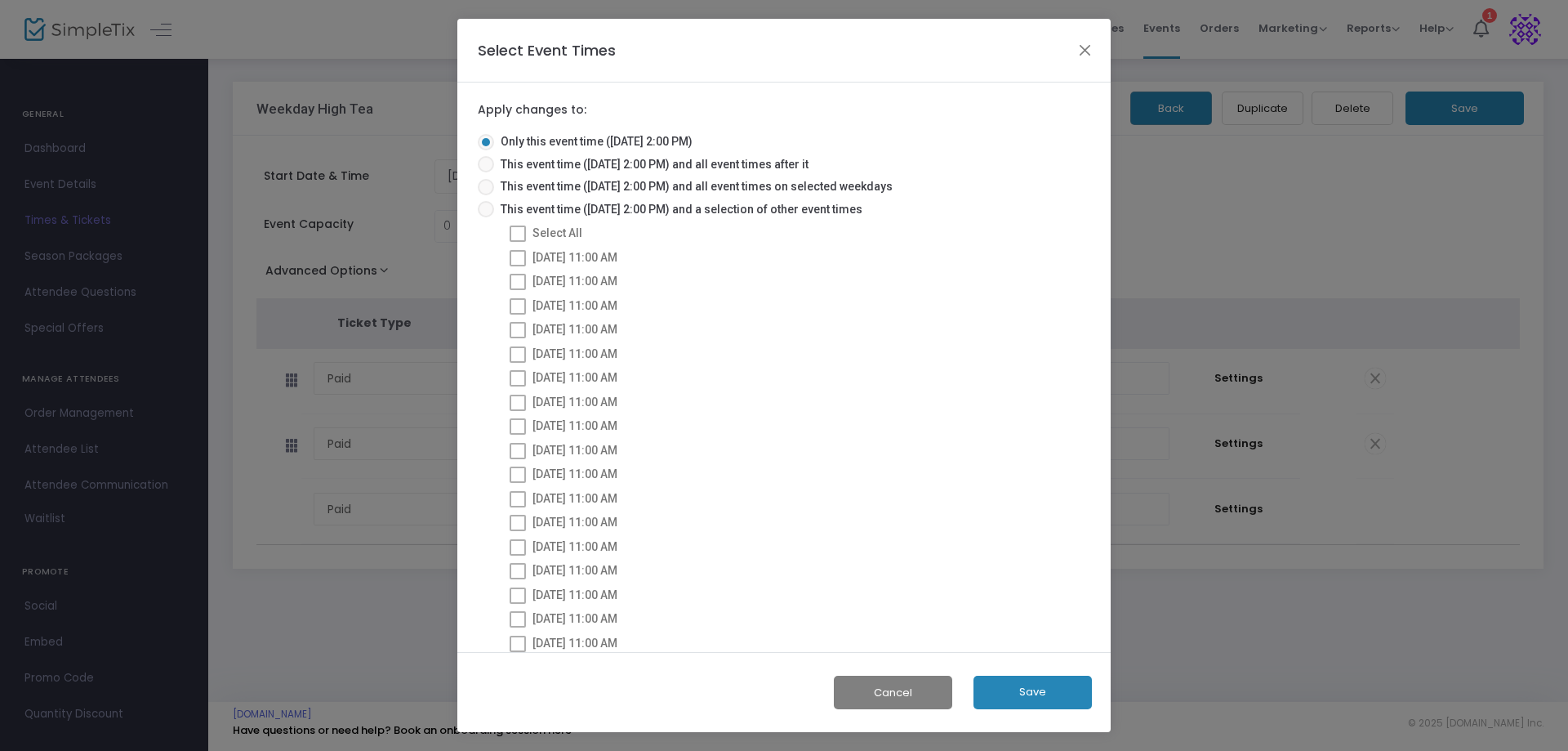
drag, startPoint x: 1063, startPoint y: 688, endPoint x: 810, endPoint y: 706, distance: 253.6
click at [1059, 688] on button "Save" at bounding box center [1033, 692] width 119 height 33
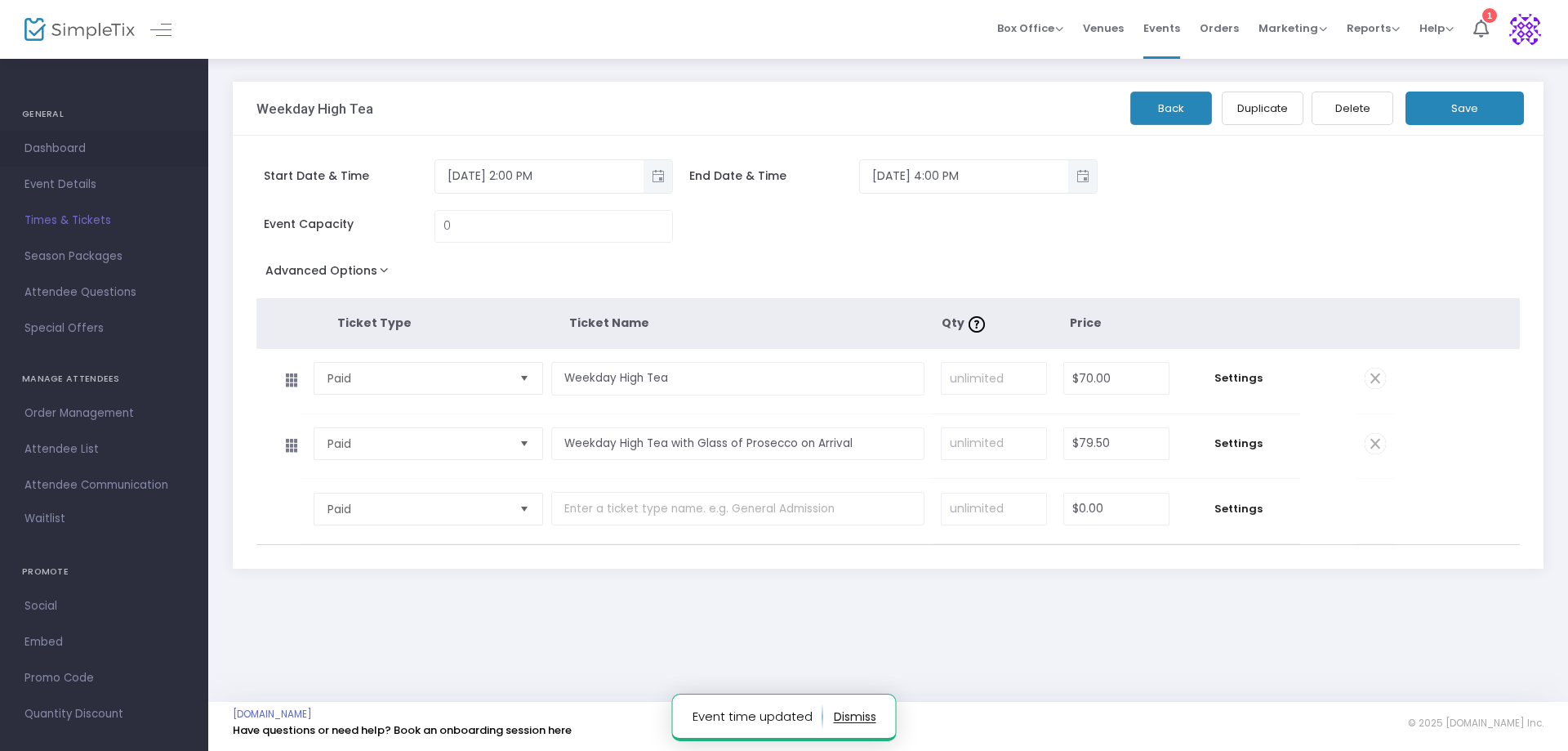
click at [22, 139] on link "Dashboard" at bounding box center [104, 148] width 208 height 36
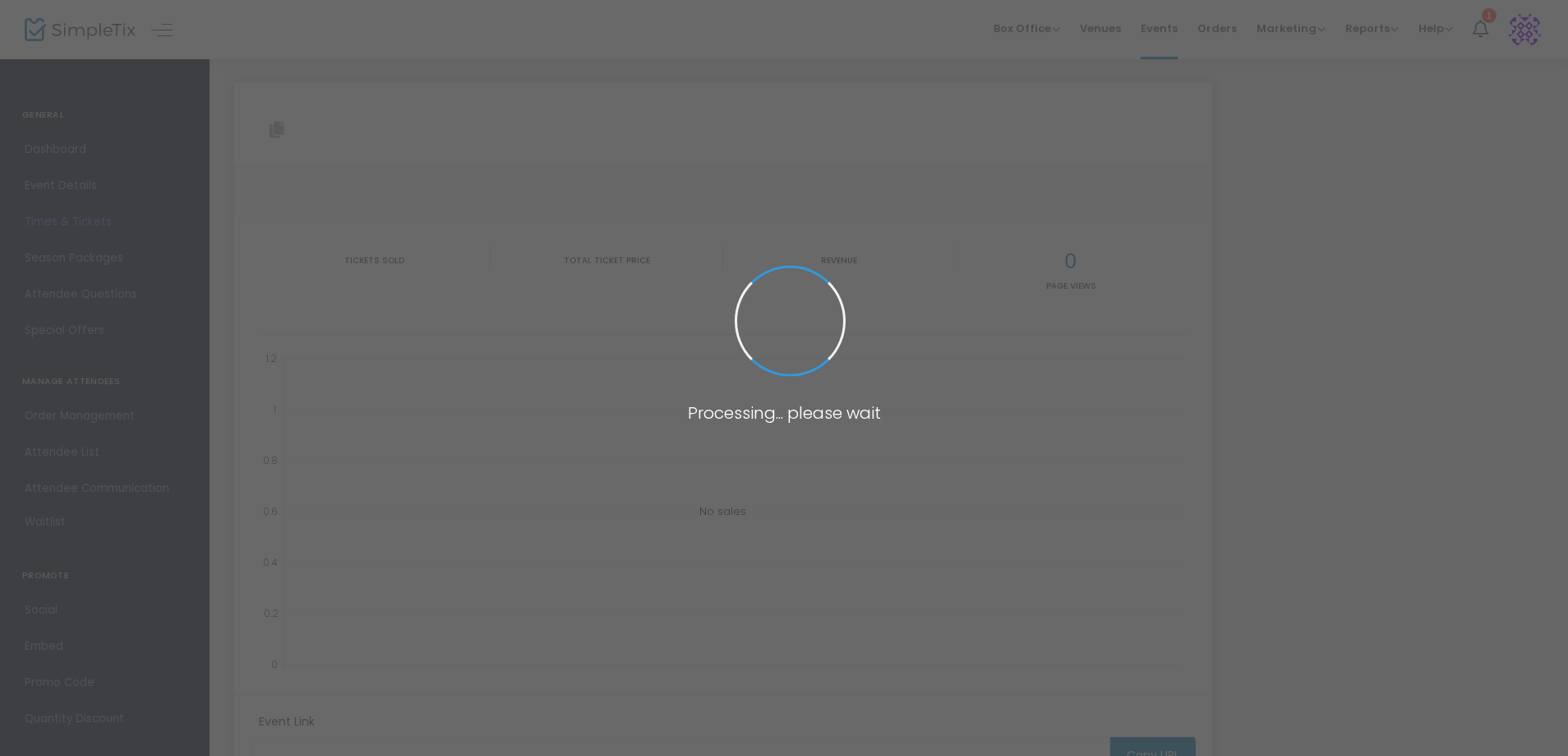
type input "[URL][DOMAIN_NAME]"
